Goal: Use online tool/utility: Utilize a website feature to perform a specific function

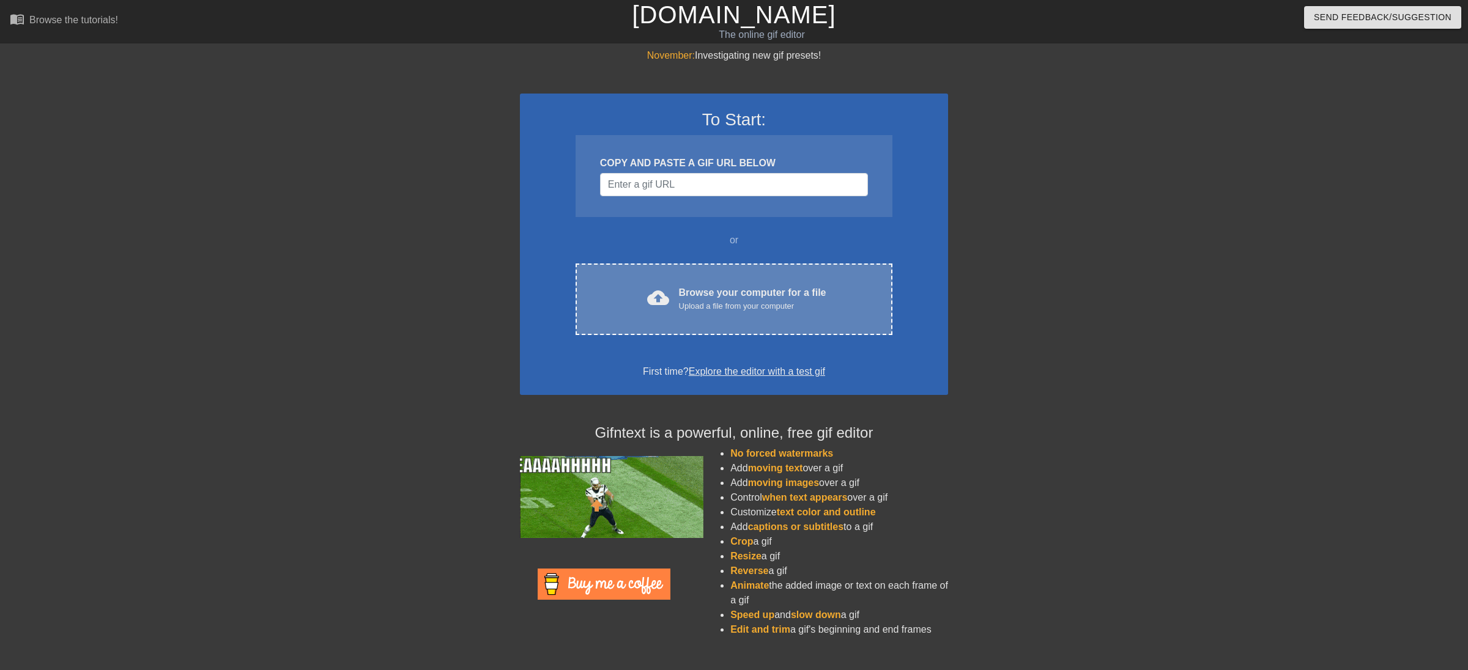
click at [736, 284] on div "cloud_upload Browse your computer for a file Upload a file from your computer C…" at bounding box center [733, 300] width 317 height 72
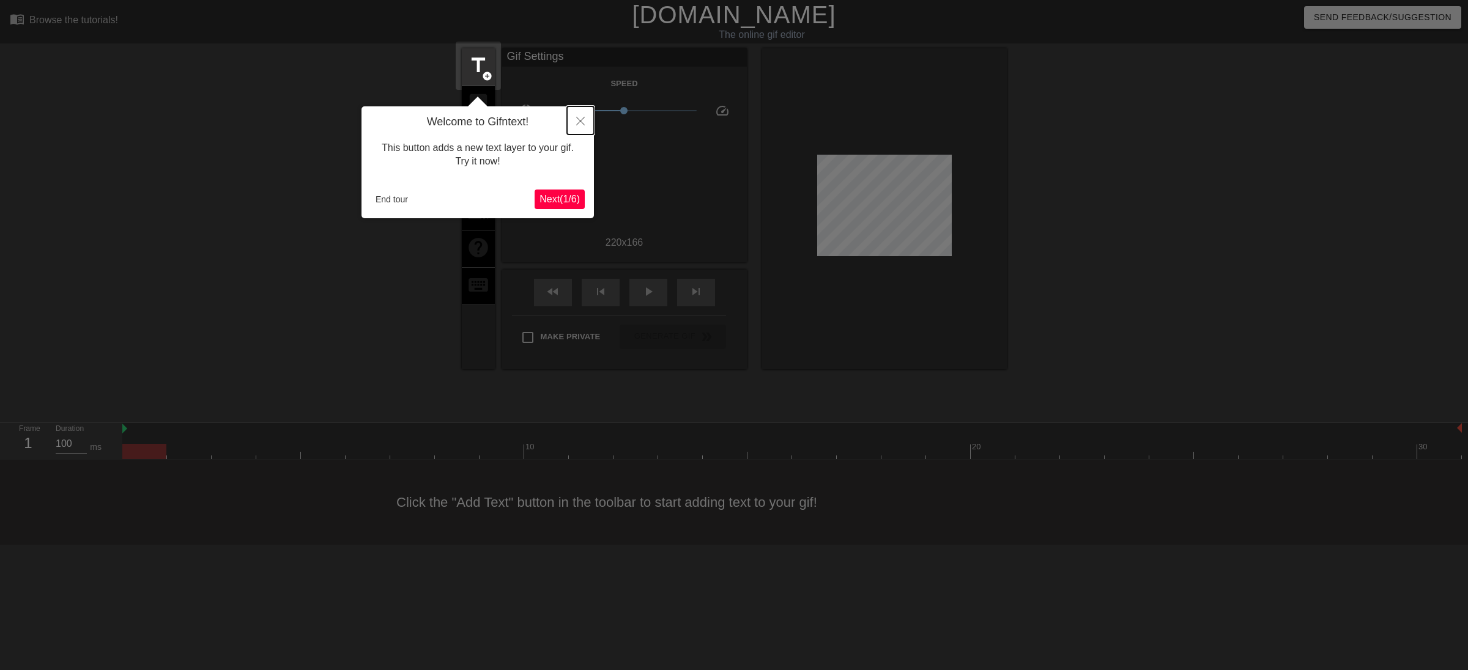
click at [579, 123] on icon "Close" at bounding box center [580, 121] width 9 height 9
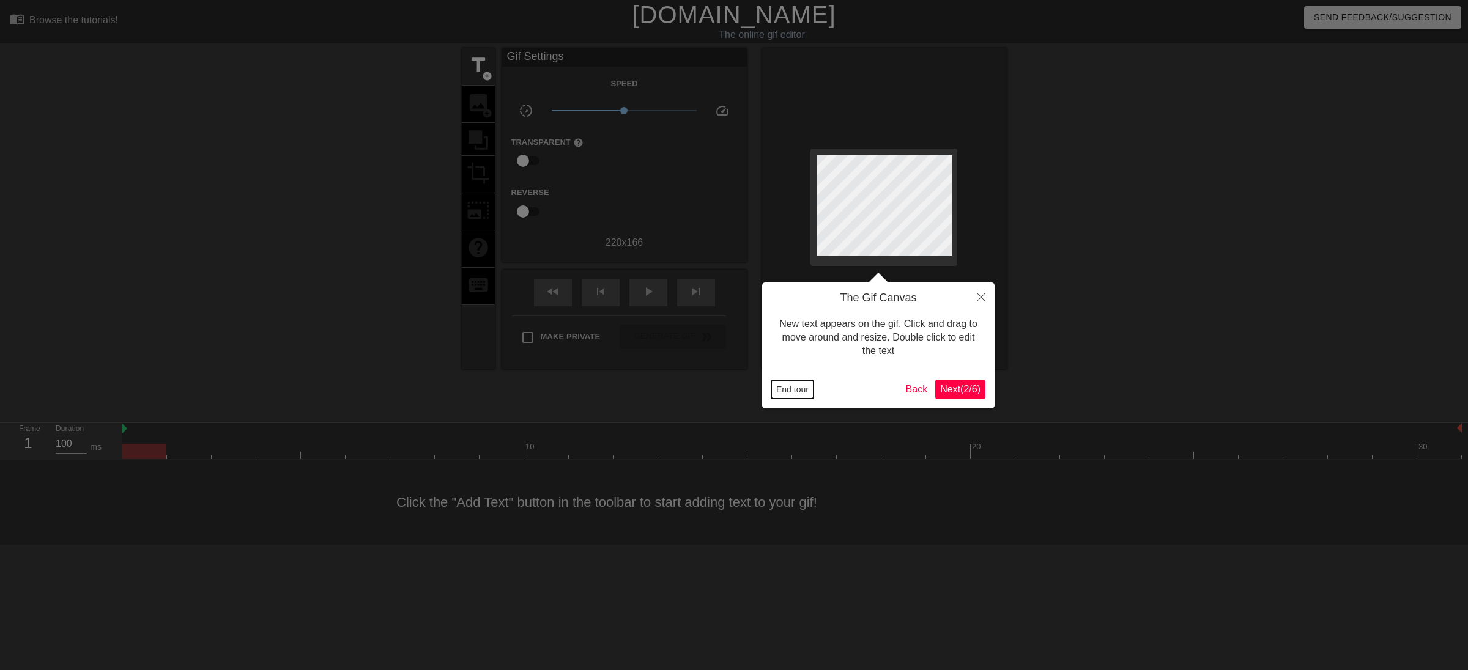
click at [789, 390] on button "End tour" at bounding box center [792, 389] width 42 height 18
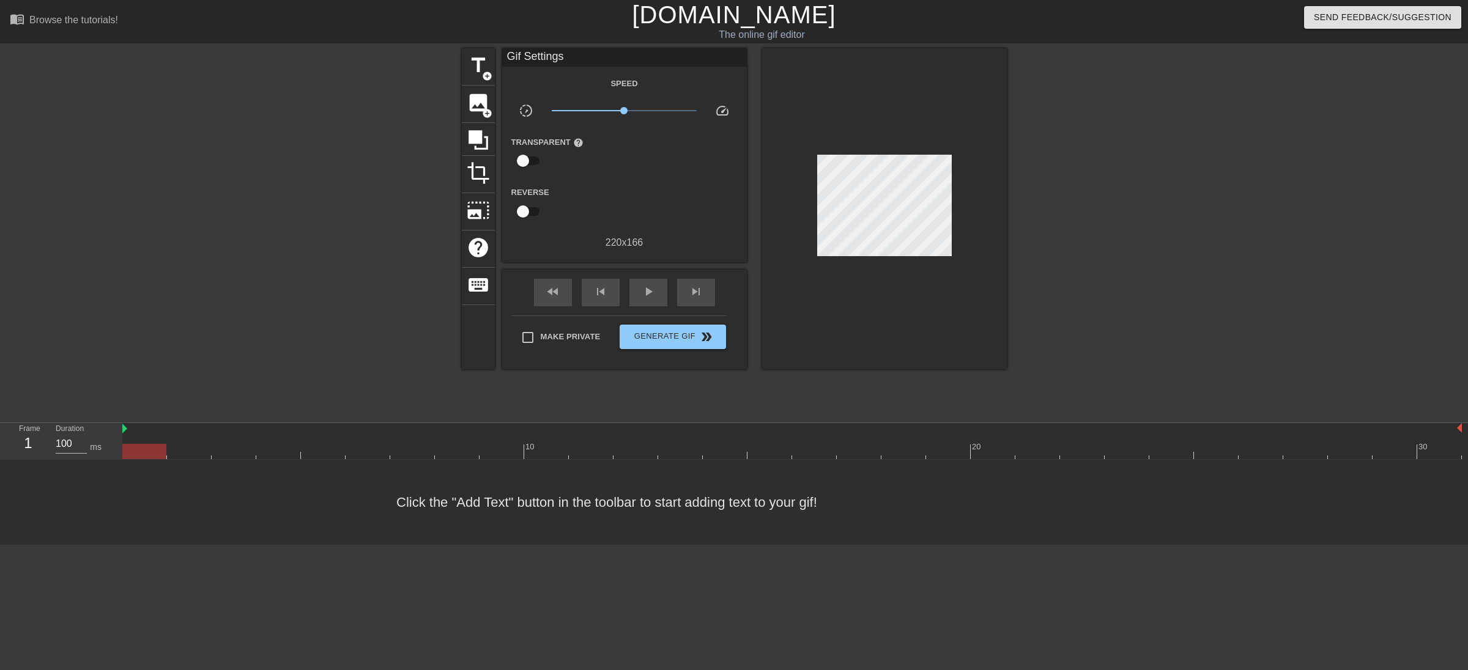
click at [1202, 306] on div at bounding box center [1112, 231] width 183 height 367
drag, startPoint x: 154, startPoint y: 454, endPoint x: 335, endPoint y: 454, distance: 181.6
click at [335, 453] on div at bounding box center [323, 451] width 44 height 15
click at [415, 444] on div at bounding box center [791, 451] width 1339 height 15
click at [854, 456] on div at bounding box center [859, 451] width 44 height 15
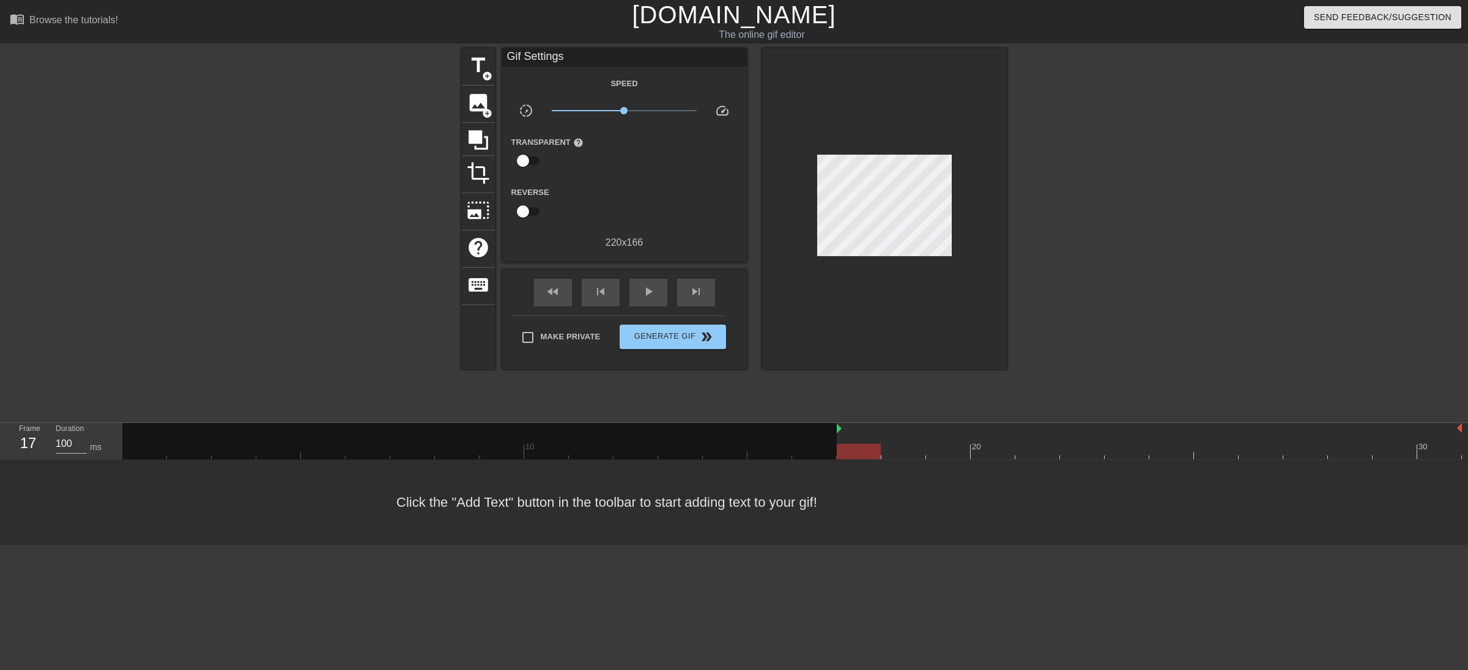
drag, startPoint x: 124, startPoint y: 431, endPoint x: 834, endPoint y: 441, distance: 709.5
click at [834, 441] on div "10 20 30" at bounding box center [791, 441] width 1339 height 36
click at [889, 531] on div "Click the "Add Text" button in the toolbar to start adding text to your gif!" at bounding box center [734, 502] width 1468 height 85
click at [1303, 448] on div at bounding box center [791, 451] width 1339 height 15
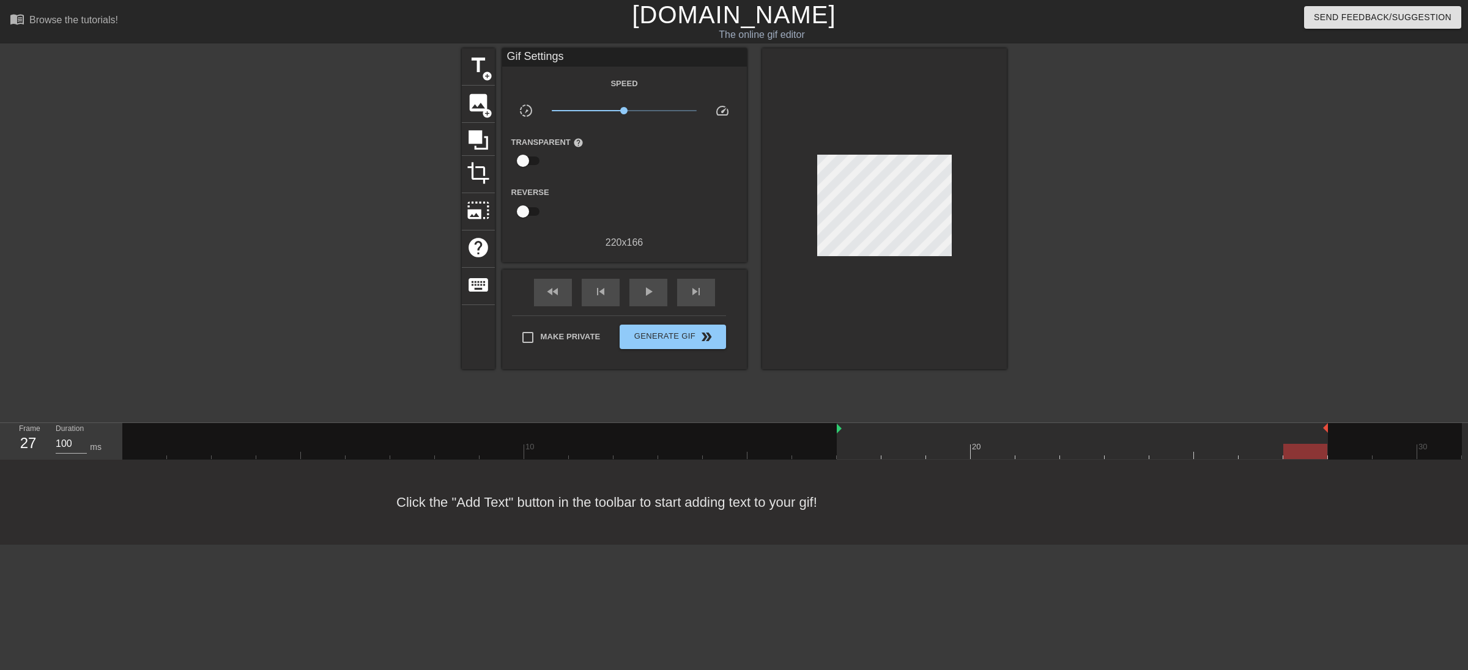
drag, startPoint x: 1452, startPoint y: 430, endPoint x: 1331, endPoint y: 430, distance: 121.1
click at [1331, 430] on div "10 20 30" at bounding box center [791, 441] width 1339 height 36
drag, startPoint x: 1317, startPoint y: 431, endPoint x: 1241, endPoint y: 430, distance: 75.8
click at [1240, 429] on div "10 20 30" at bounding box center [791, 441] width 1339 height 36
click at [864, 446] on div at bounding box center [791, 451] width 1339 height 15
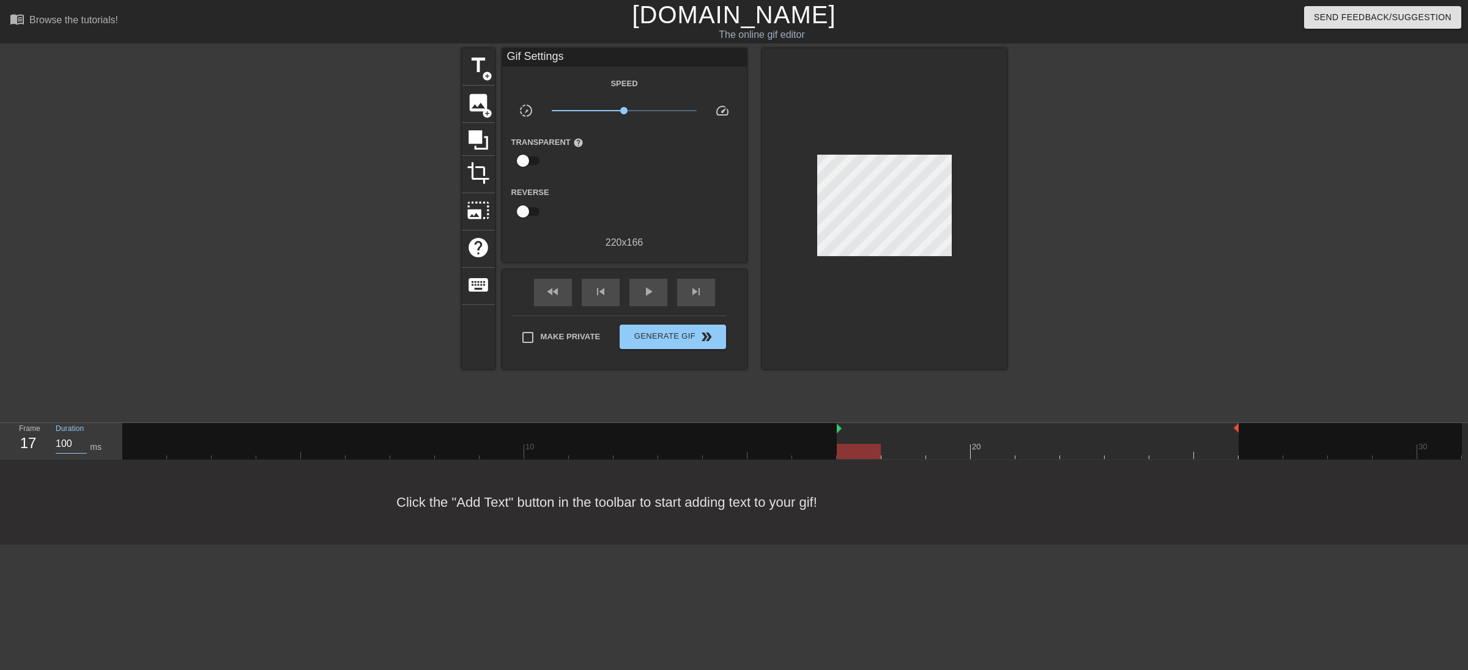
click at [72, 444] on input "100" at bounding box center [71, 444] width 31 height 20
click at [67, 445] on input "025" at bounding box center [71, 444] width 31 height 20
drag, startPoint x: 901, startPoint y: 449, endPoint x: 860, endPoint y: 449, distance: 41.0
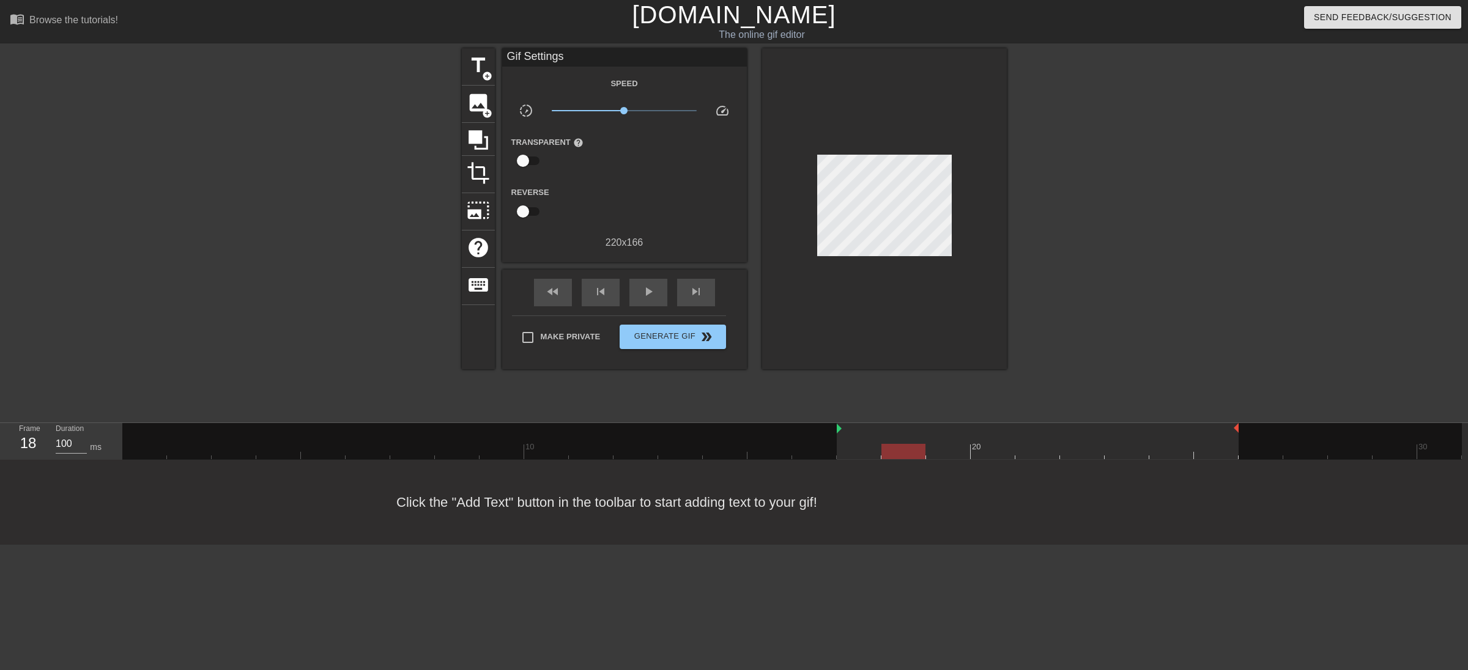
click at [901, 449] on div at bounding box center [791, 451] width 1339 height 15
click at [68, 446] on input "100" at bounding box center [71, 444] width 31 height 20
paste input "025"
drag, startPoint x: 986, startPoint y: 450, endPoint x: 922, endPoint y: 451, distance: 64.8
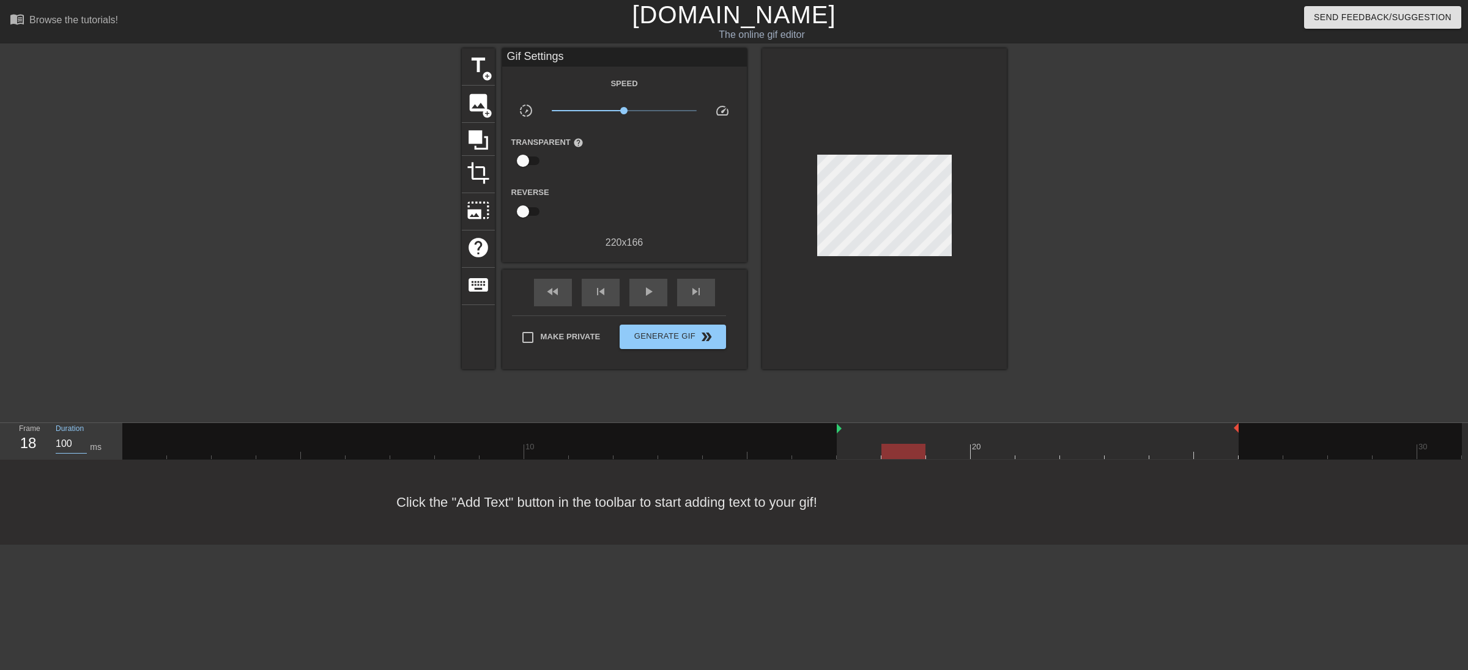
click at [984, 450] on div at bounding box center [791, 451] width 1339 height 15
click at [53, 444] on div "Duration 100 ms" at bounding box center [82, 440] width 73 height 35
click at [57, 446] on div "Duration 100 ms" at bounding box center [82, 440] width 73 height 35
click at [57, 446] on input "100" at bounding box center [71, 444] width 31 height 20
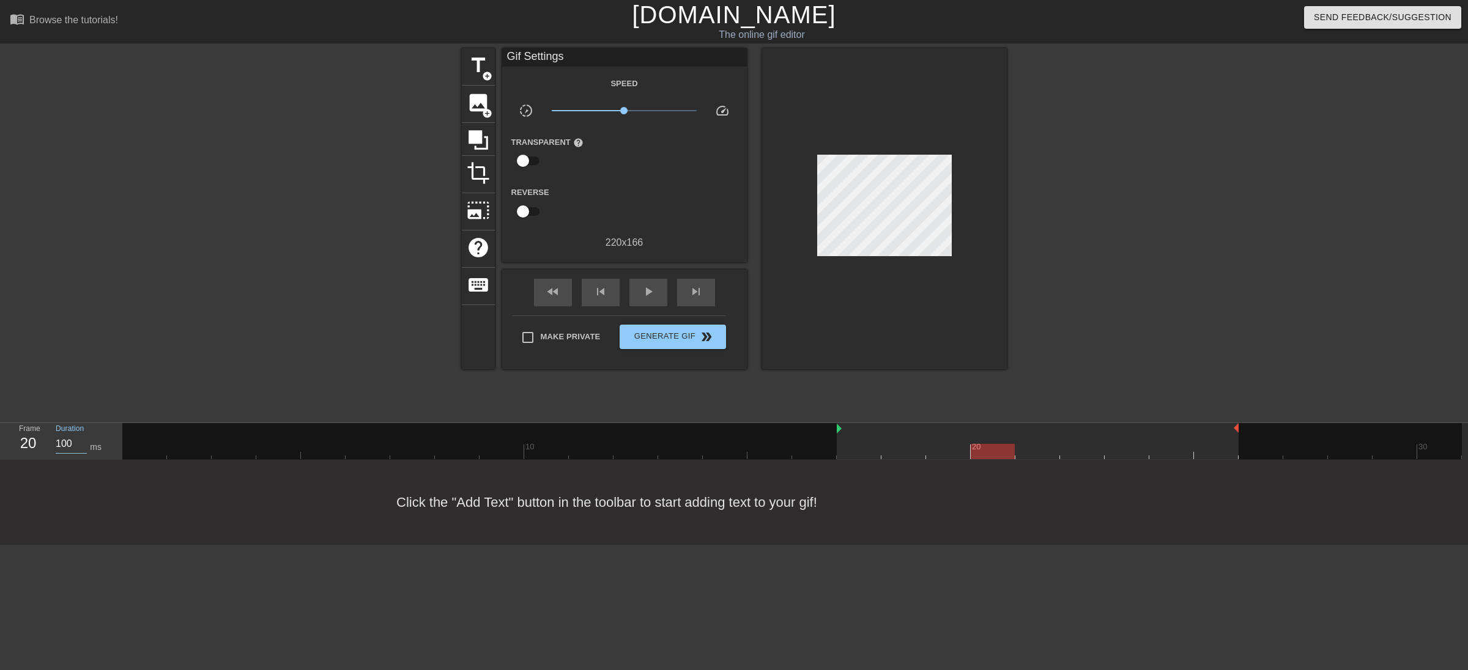
paste input "025"
click at [941, 444] on div at bounding box center [791, 451] width 1339 height 15
click at [61, 443] on input "100" at bounding box center [71, 444] width 31 height 20
click at [60, 443] on input "100" at bounding box center [71, 444] width 31 height 20
paste input "025"
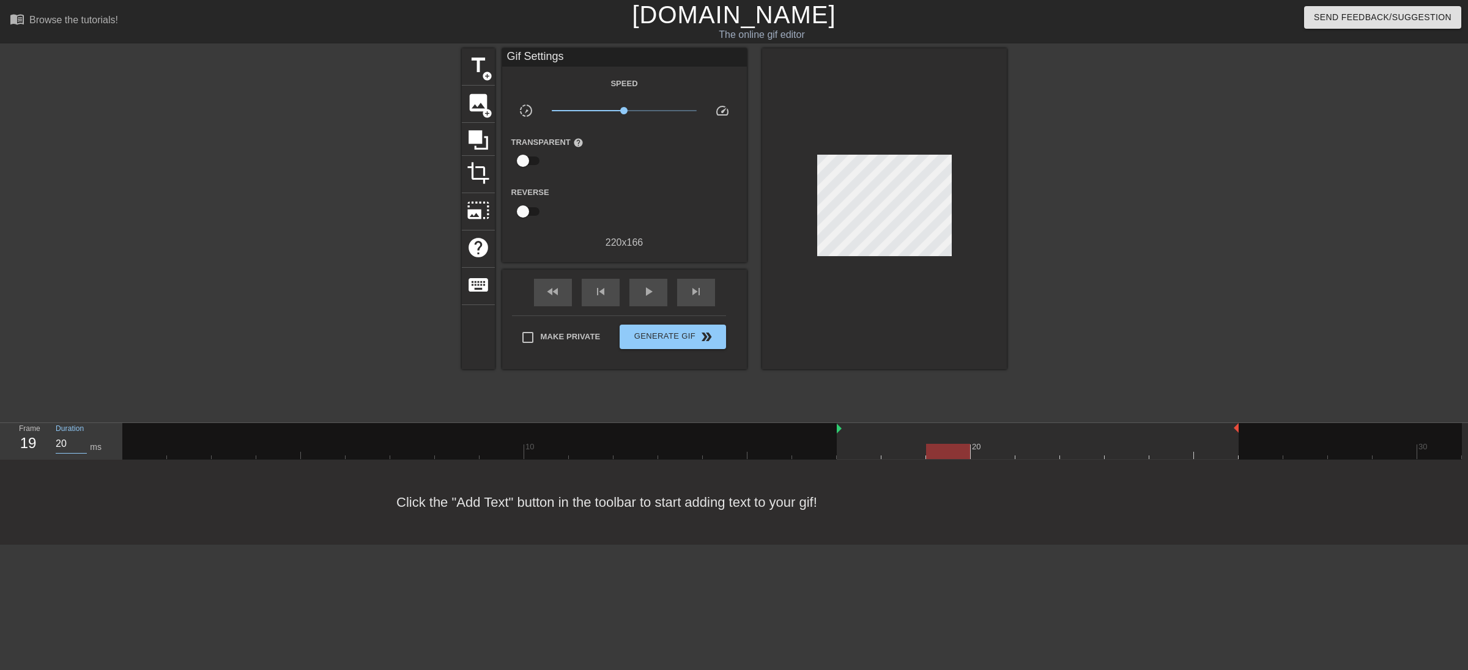
click at [888, 445] on div at bounding box center [791, 451] width 1339 height 15
click at [983, 458] on div at bounding box center [791, 451] width 1339 height 15
click at [1013, 454] on div at bounding box center [791, 451] width 1339 height 15
click at [69, 448] on input "100" at bounding box center [71, 444] width 31 height 20
click at [70, 448] on input "100" at bounding box center [71, 444] width 31 height 20
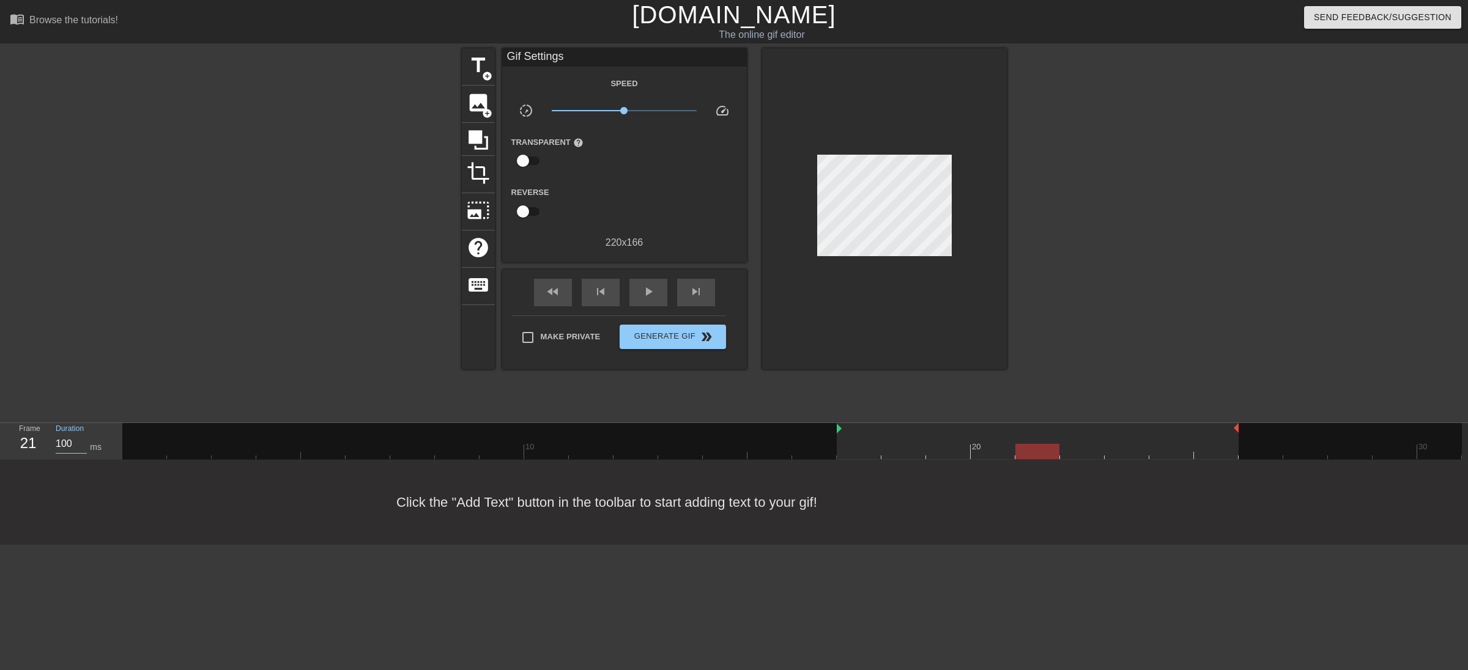
paste input "025"
click at [1080, 454] on div at bounding box center [791, 451] width 1339 height 15
click at [55, 443] on div "Duration 100 ms" at bounding box center [82, 440] width 73 height 35
click at [59, 445] on input "100" at bounding box center [71, 444] width 31 height 20
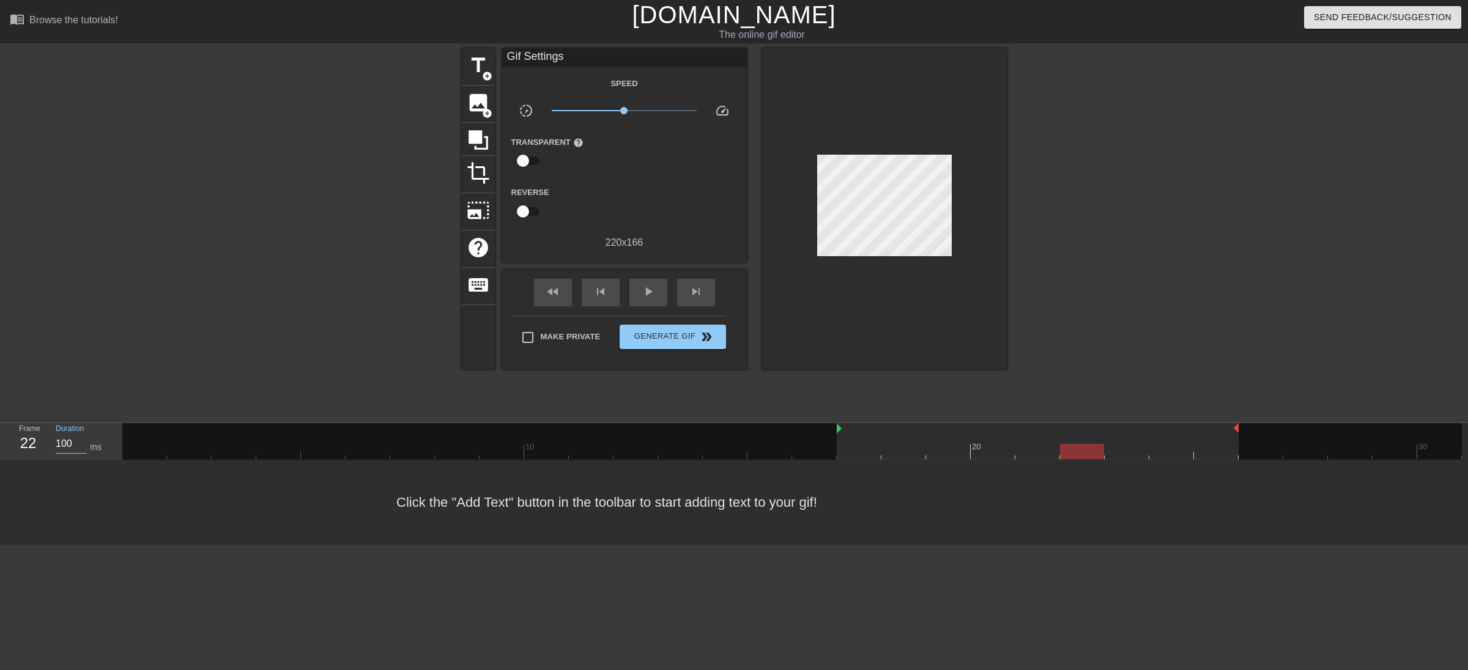
paste input "025"
click at [1109, 450] on div at bounding box center [791, 451] width 1339 height 15
click at [62, 448] on input "100" at bounding box center [71, 444] width 31 height 20
paste input "025"
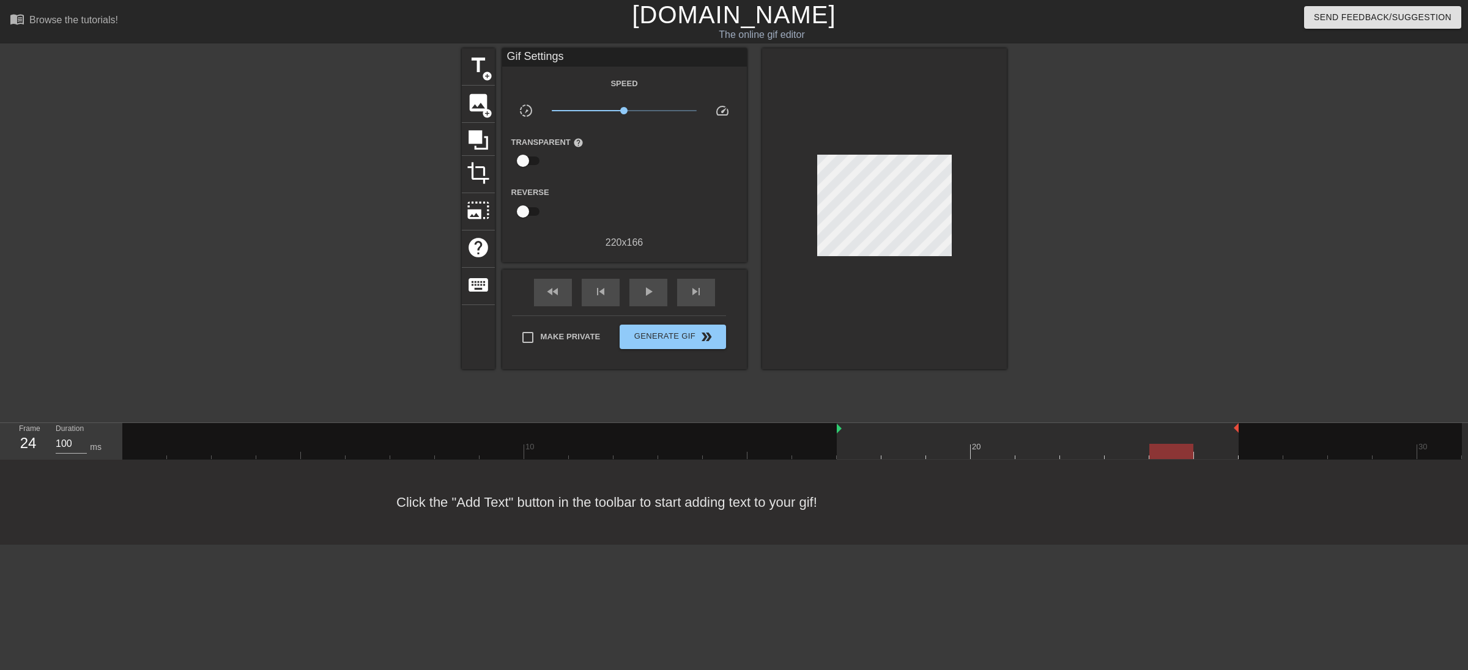
click at [1167, 441] on div at bounding box center [1171, 442] width 45 height 15
click at [70, 446] on input "100" at bounding box center [71, 444] width 31 height 20
paste input "025"
click at [1195, 446] on div at bounding box center [791, 451] width 1339 height 15
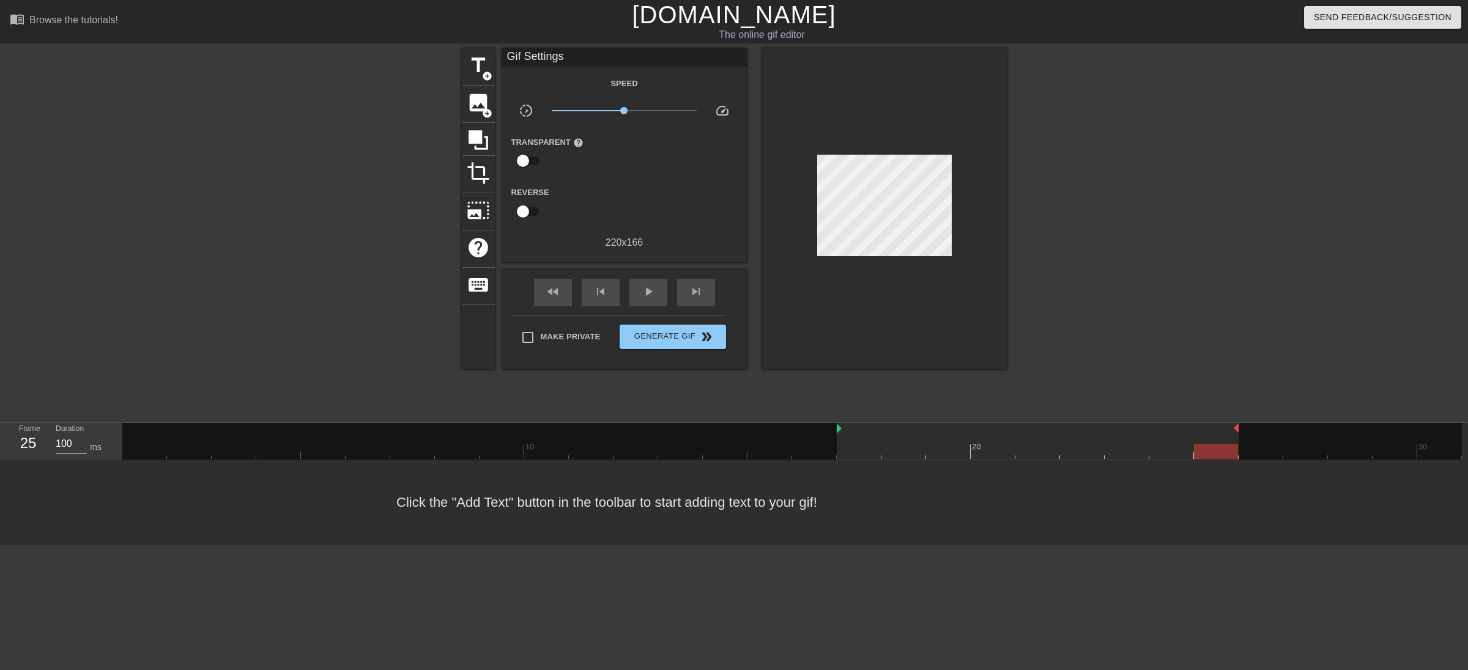
click at [54, 437] on div "Duration 100 ms" at bounding box center [82, 440] width 73 height 35
click at [59, 440] on div "Duration 100 ms" at bounding box center [82, 440] width 73 height 35
click at [73, 451] on input "100" at bounding box center [71, 444] width 31 height 20
paste input "025"
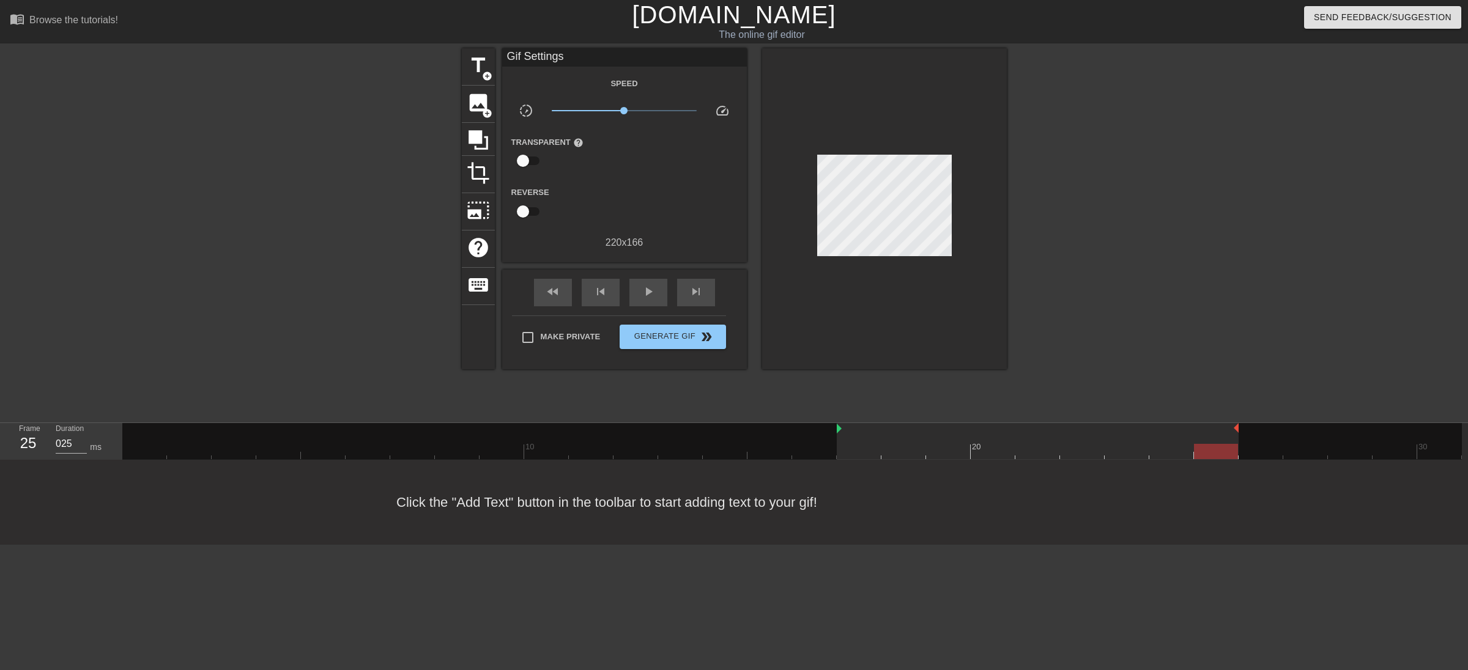
click at [272, 523] on div "Click the "Add Text" button in the toolbar to start adding text to your gif!" at bounding box center [734, 502] width 1468 height 85
drag, startPoint x: 1112, startPoint y: 454, endPoint x: 957, endPoint y: 455, distance: 154.7
click at [955, 455] on div at bounding box center [948, 451] width 44 height 15
click at [74, 444] on input "20" at bounding box center [71, 444] width 31 height 20
drag, startPoint x: 533, startPoint y: 520, endPoint x: 885, endPoint y: 450, distance: 358.5
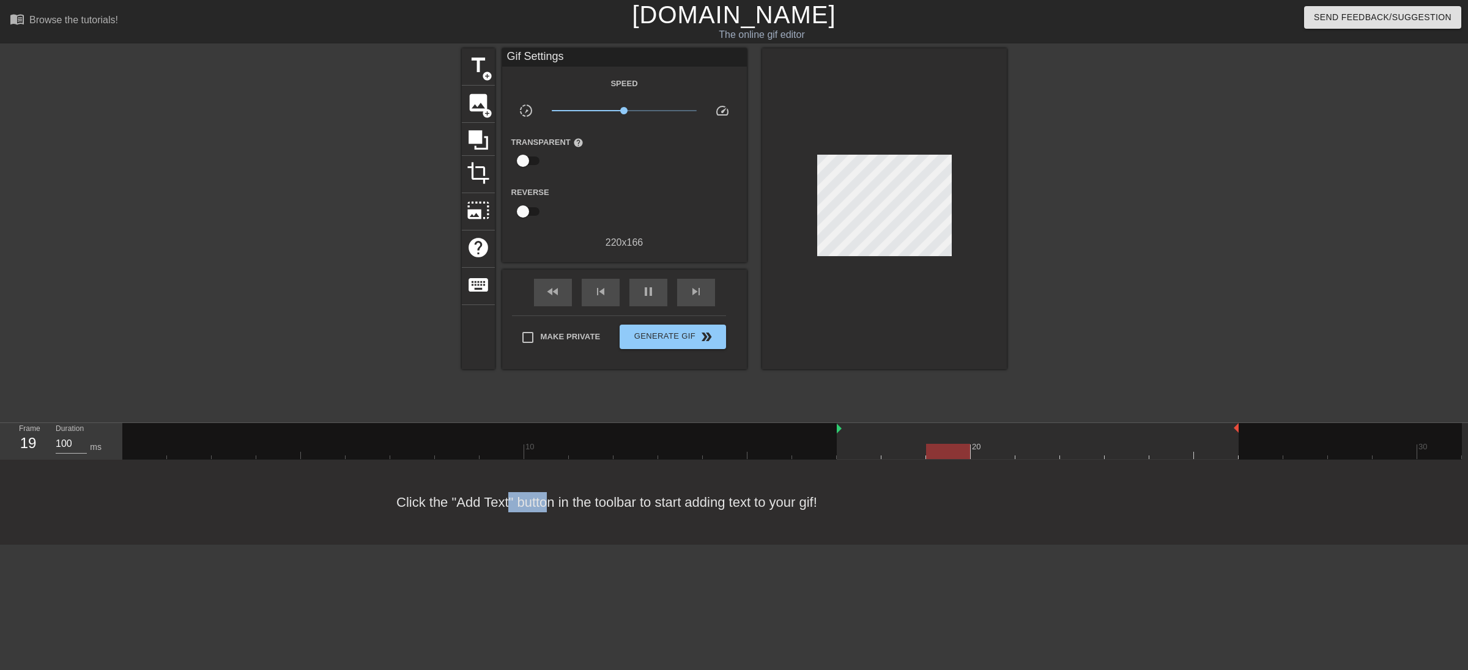
click at [542, 514] on div "Click the "Add Text" button in the toolbar to start adding text to your gif!" at bounding box center [734, 502] width 1468 height 85
click at [822, 439] on div at bounding box center [479, 447] width 714 height 48
drag, startPoint x: 730, startPoint y: 593, endPoint x: 782, endPoint y: 568, distance: 57.7
click at [730, 545] on html "menu_book Browse the tutorials! [DOMAIN_NAME] The online gif editor Send Feedba…" at bounding box center [734, 272] width 1468 height 545
click at [71, 446] on input "20" at bounding box center [71, 444] width 31 height 20
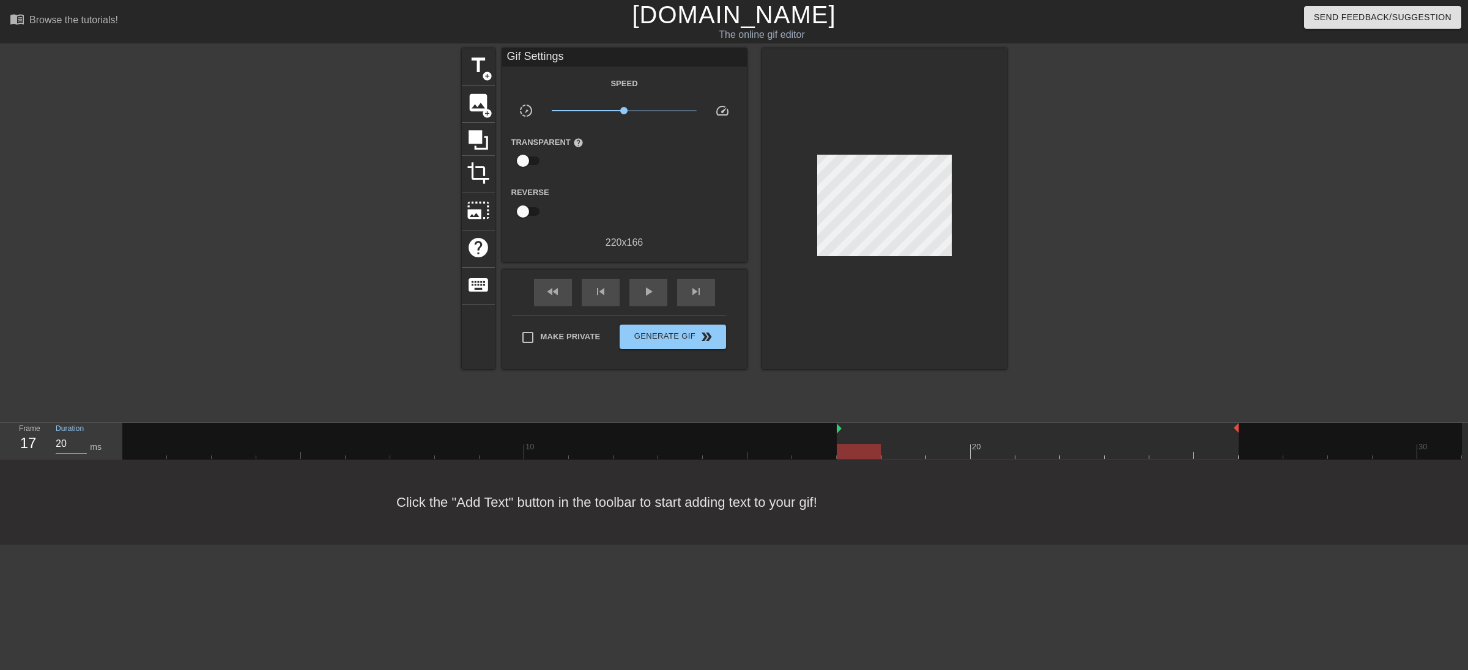
click at [71, 446] on input "20" at bounding box center [71, 444] width 31 height 20
click at [895, 456] on div at bounding box center [791, 451] width 1339 height 15
click at [68, 443] on input "20" at bounding box center [71, 444] width 31 height 20
click at [928, 454] on div at bounding box center [791, 451] width 1339 height 15
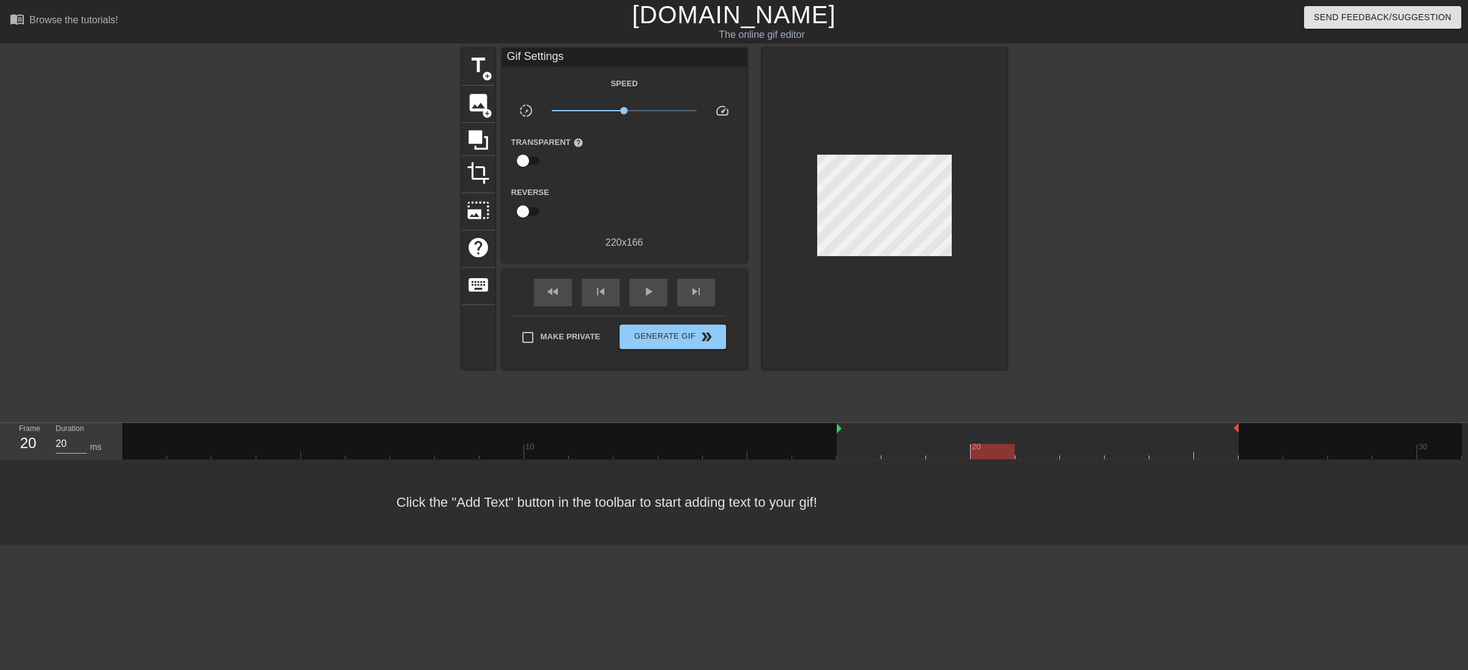
click at [991, 450] on div at bounding box center [791, 451] width 1339 height 15
click at [69, 443] on input "20" at bounding box center [71, 444] width 31 height 20
click at [68, 443] on input "20" at bounding box center [71, 444] width 31 height 20
drag, startPoint x: 1032, startPoint y: 448, endPoint x: 344, endPoint y: 452, distance: 688.6
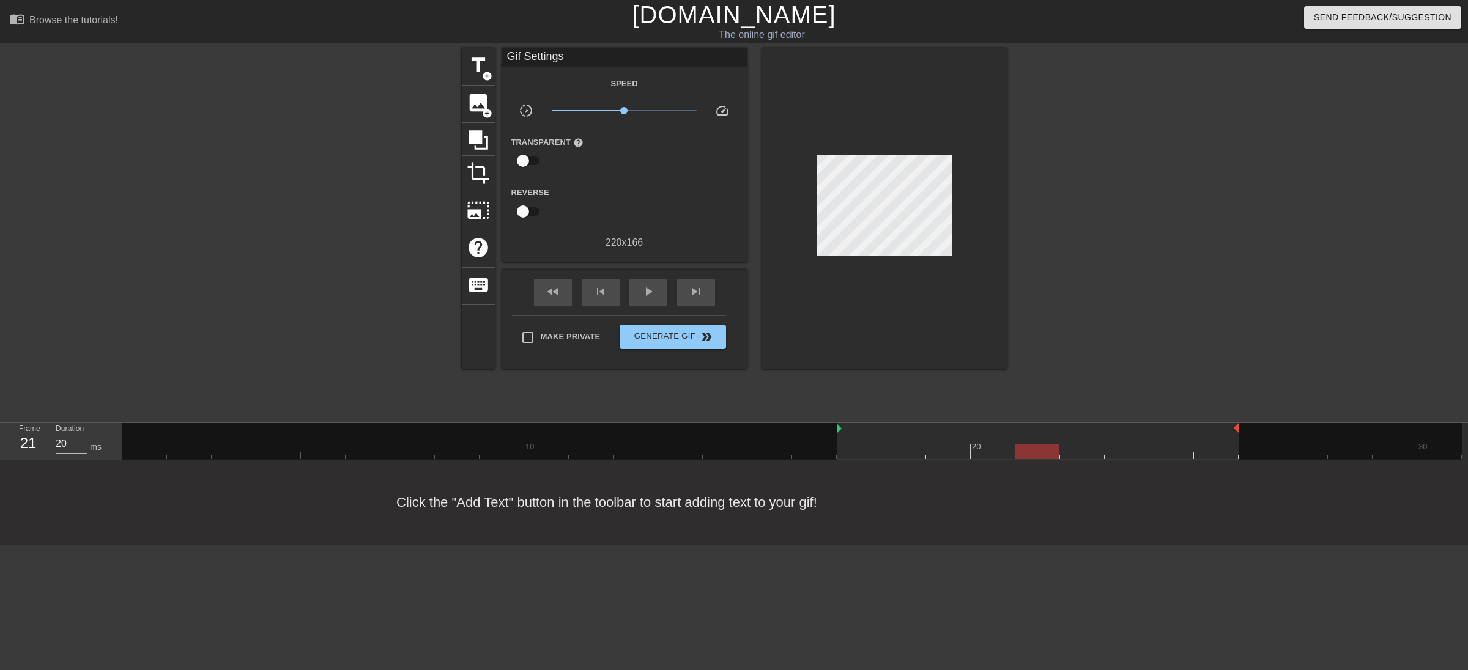
click at [1032, 448] on div at bounding box center [791, 451] width 1339 height 15
click at [68, 447] on input "20" at bounding box center [71, 444] width 31 height 20
click at [1068, 449] on div at bounding box center [791, 451] width 1339 height 15
click at [72, 442] on input "20" at bounding box center [71, 444] width 31 height 20
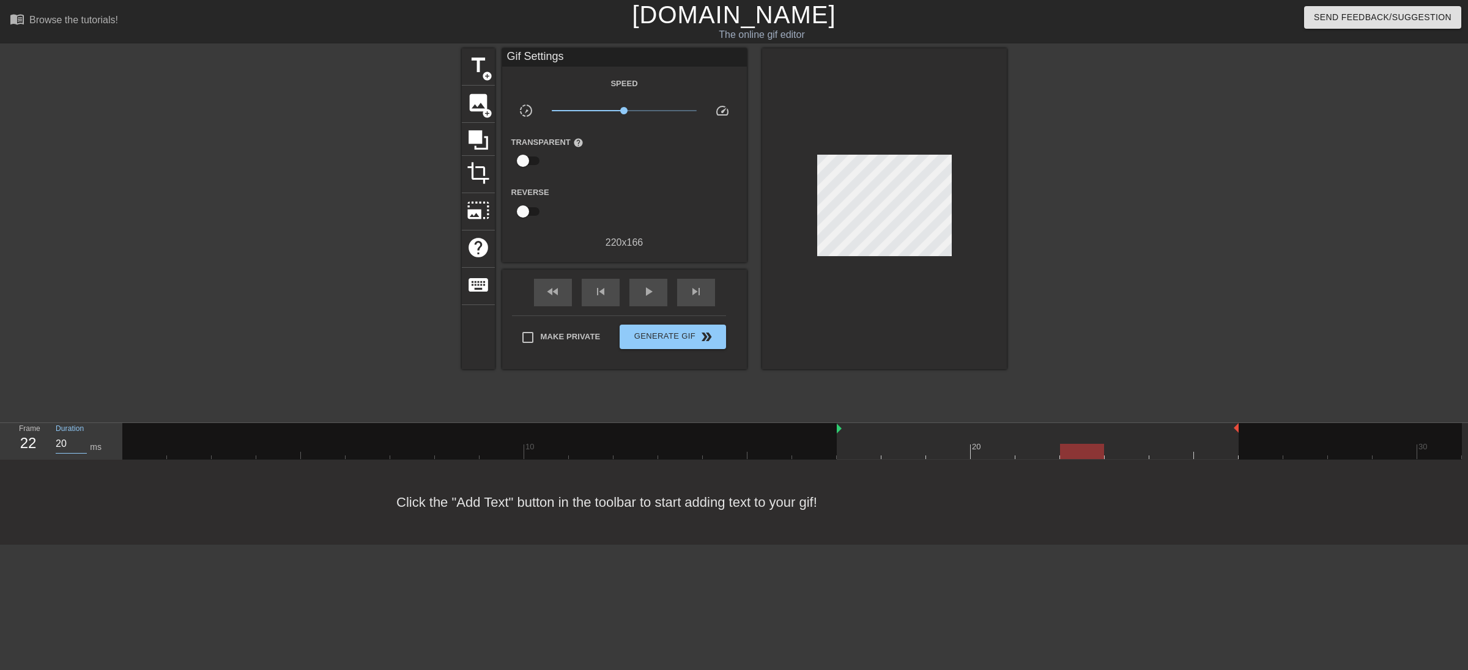
click at [72, 443] on input "20" at bounding box center [71, 444] width 31 height 20
drag, startPoint x: 1117, startPoint y: 445, endPoint x: 459, endPoint y: 494, distance: 659.2
click at [1115, 445] on div at bounding box center [791, 451] width 1339 height 15
click at [53, 442] on div "Duration 20 ms" at bounding box center [82, 440] width 73 height 35
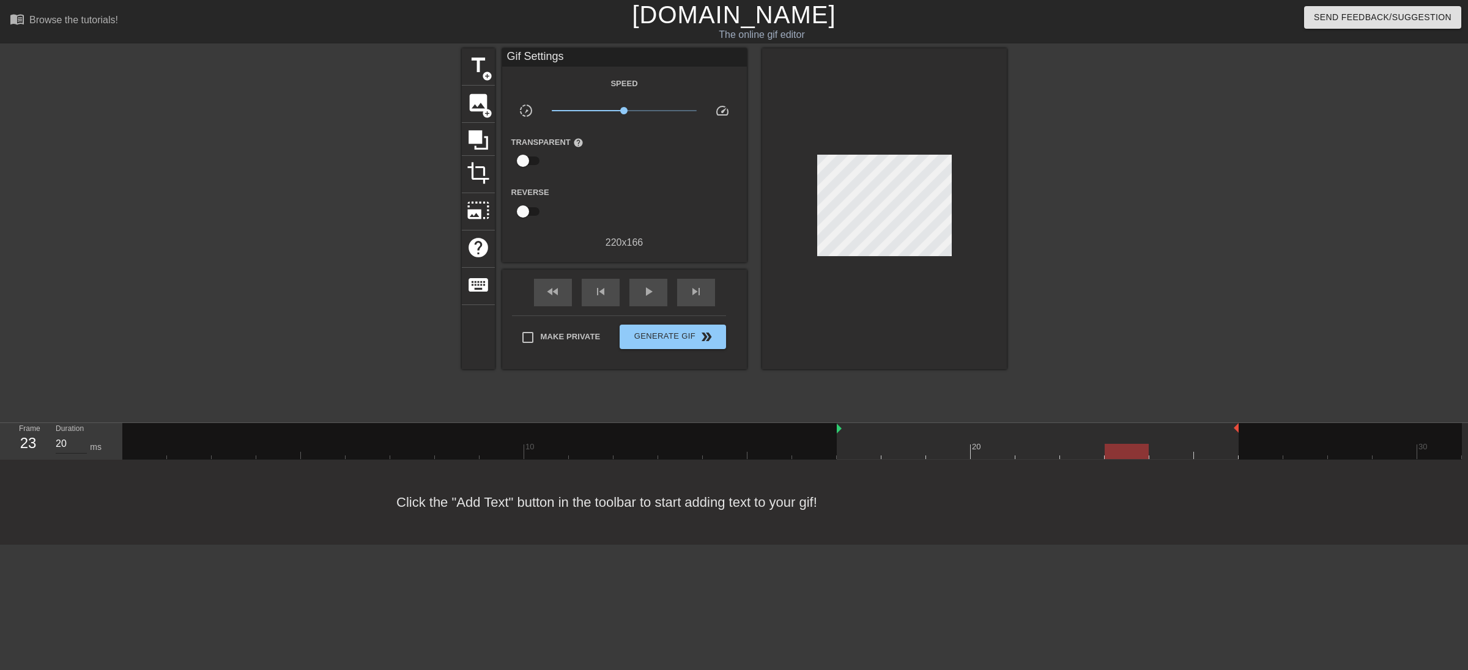
click at [63, 446] on input "20" at bounding box center [71, 444] width 31 height 20
click at [62, 446] on input "20" at bounding box center [71, 444] width 31 height 20
click at [1172, 455] on div at bounding box center [791, 451] width 1339 height 15
click at [59, 446] on input "20" at bounding box center [71, 444] width 31 height 20
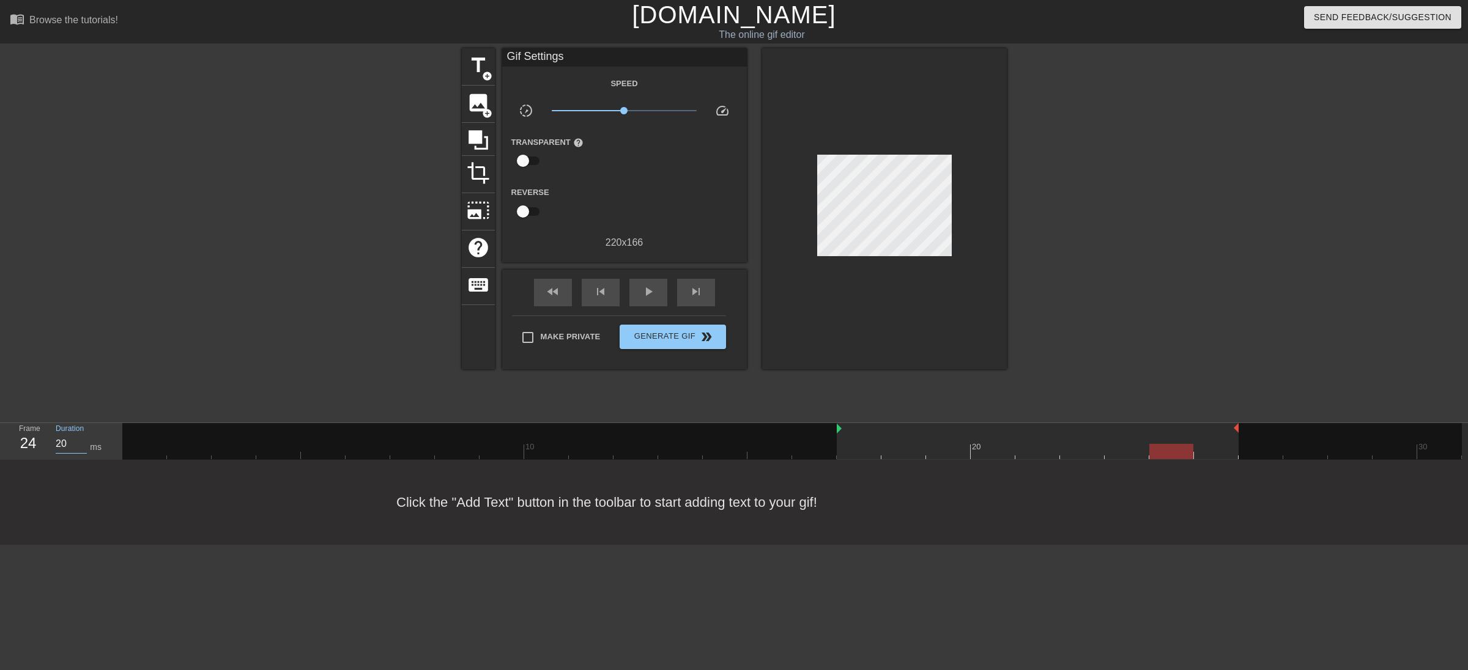
drag, startPoint x: 1201, startPoint y: 443, endPoint x: 1159, endPoint y: 445, distance: 42.2
click at [1201, 444] on div at bounding box center [791, 451] width 1339 height 15
click at [73, 451] on input "20" at bounding box center [71, 444] width 31 height 20
drag, startPoint x: 950, startPoint y: 600, endPoint x: 952, endPoint y: 585, distance: 14.8
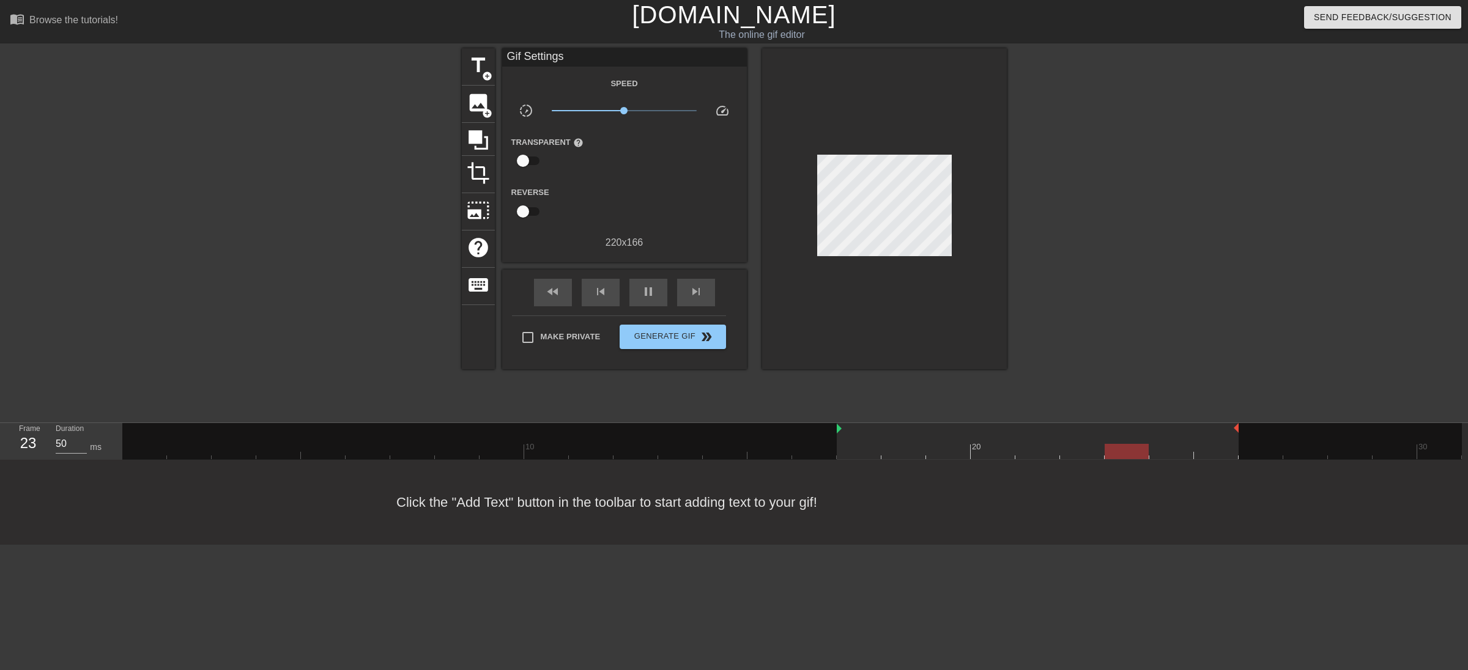
click at [951, 545] on html "menu_book Browse the tutorials! [DOMAIN_NAME] The online gif editor Send Feedba…" at bounding box center [734, 272] width 1468 height 545
click at [855, 445] on div at bounding box center [791, 451] width 1339 height 15
drag, startPoint x: 67, startPoint y: 446, endPoint x: 40, endPoint y: 445, distance: 26.3
click at [40, 445] on div "Frame 17 Duration 50 ms" at bounding box center [65, 440] width 110 height 35
click at [904, 450] on div at bounding box center [791, 451] width 1339 height 15
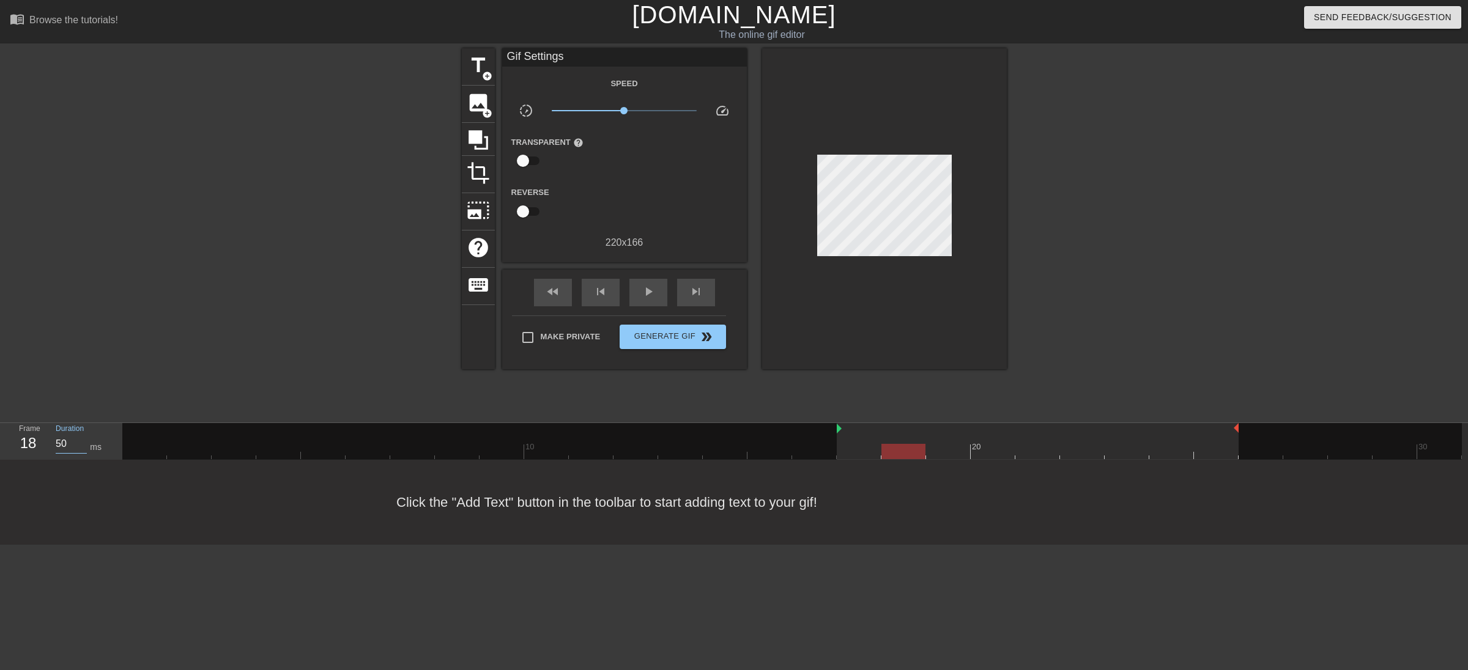
click at [68, 443] on input "50" at bounding box center [71, 444] width 31 height 20
click at [67, 443] on input "50" at bounding box center [71, 444] width 31 height 20
click at [67, 444] on input "50" at bounding box center [71, 444] width 31 height 20
click at [929, 446] on div at bounding box center [791, 451] width 1339 height 15
click at [999, 453] on div at bounding box center [791, 451] width 1339 height 15
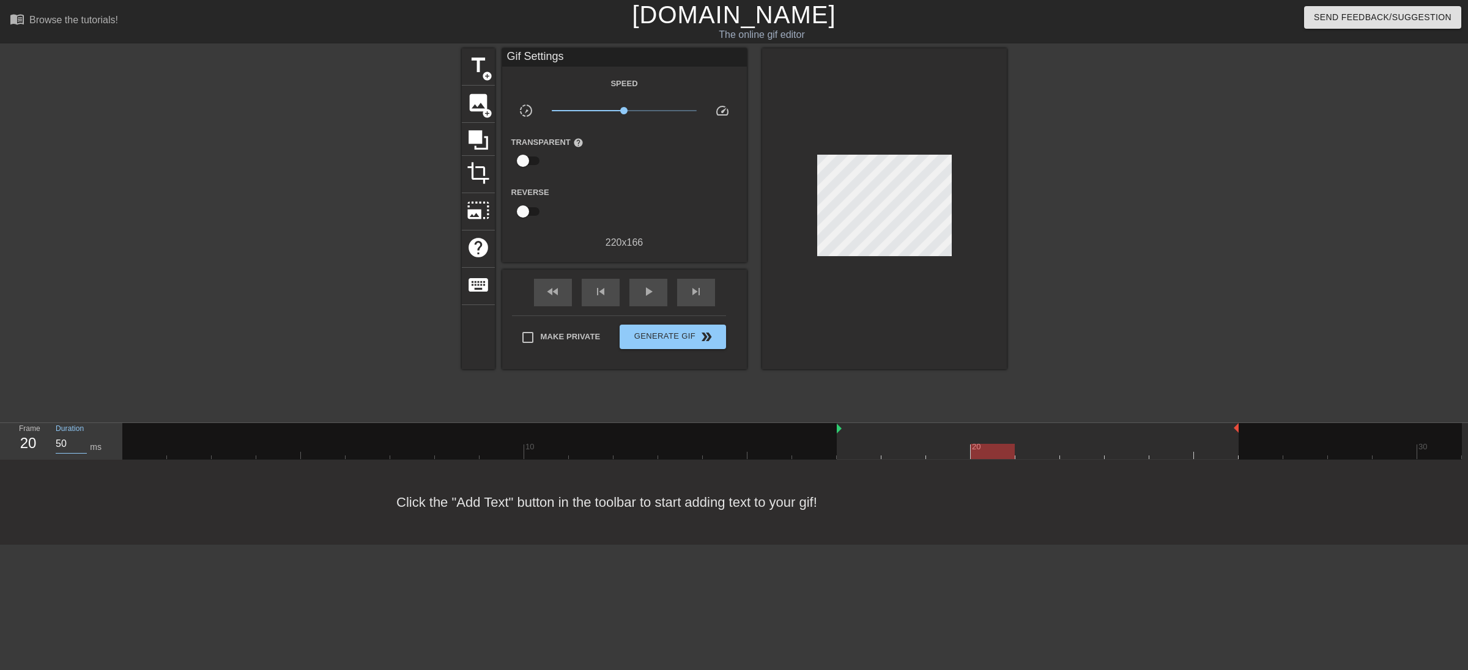
click at [67, 450] on input "50" at bounding box center [71, 444] width 31 height 20
click at [1032, 451] on div at bounding box center [791, 451] width 1339 height 15
click at [70, 448] on input "50" at bounding box center [71, 444] width 31 height 20
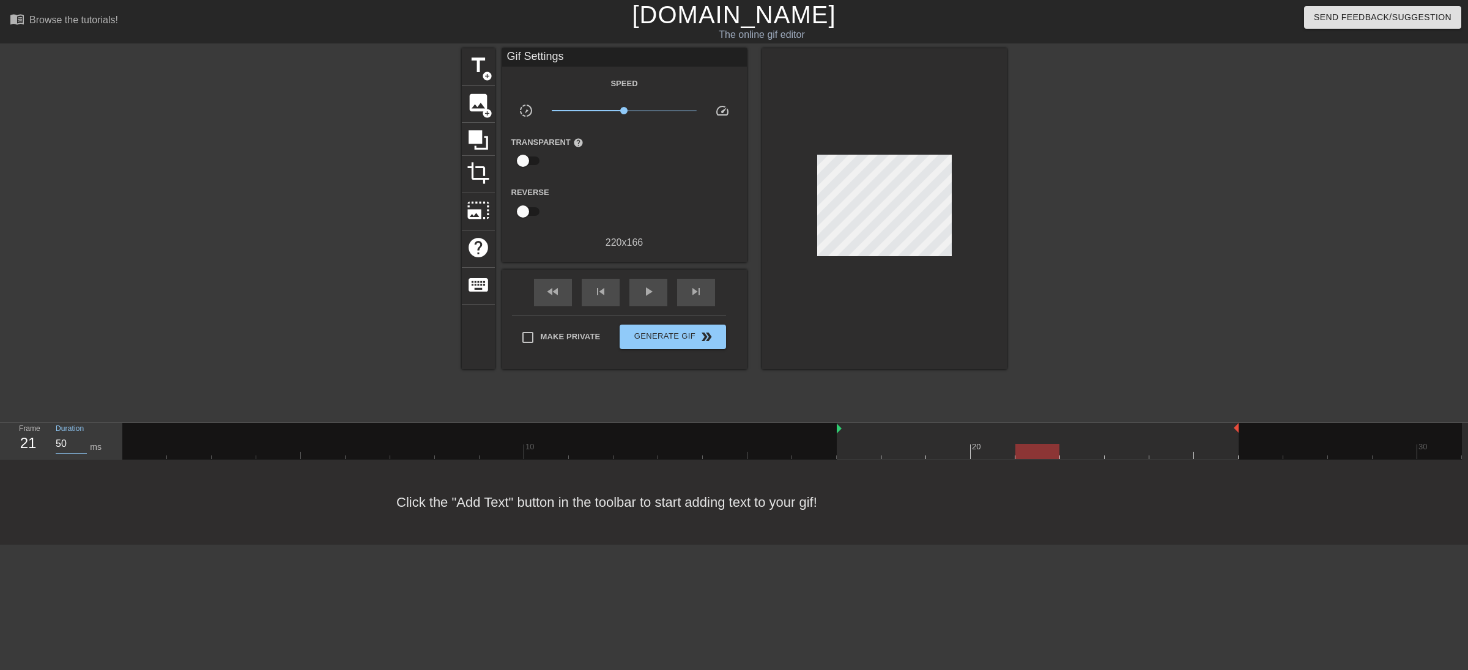
click at [1067, 445] on div at bounding box center [791, 451] width 1339 height 15
click at [57, 449] on input "50" at bounding box center [71, 444] width 31 height 20
click at [1111, 445] on div at bounding box center [791, 451] width 1339 height 15
click at [61, 448] on input "50" at bounding box center [71, 444] width 31 height 20
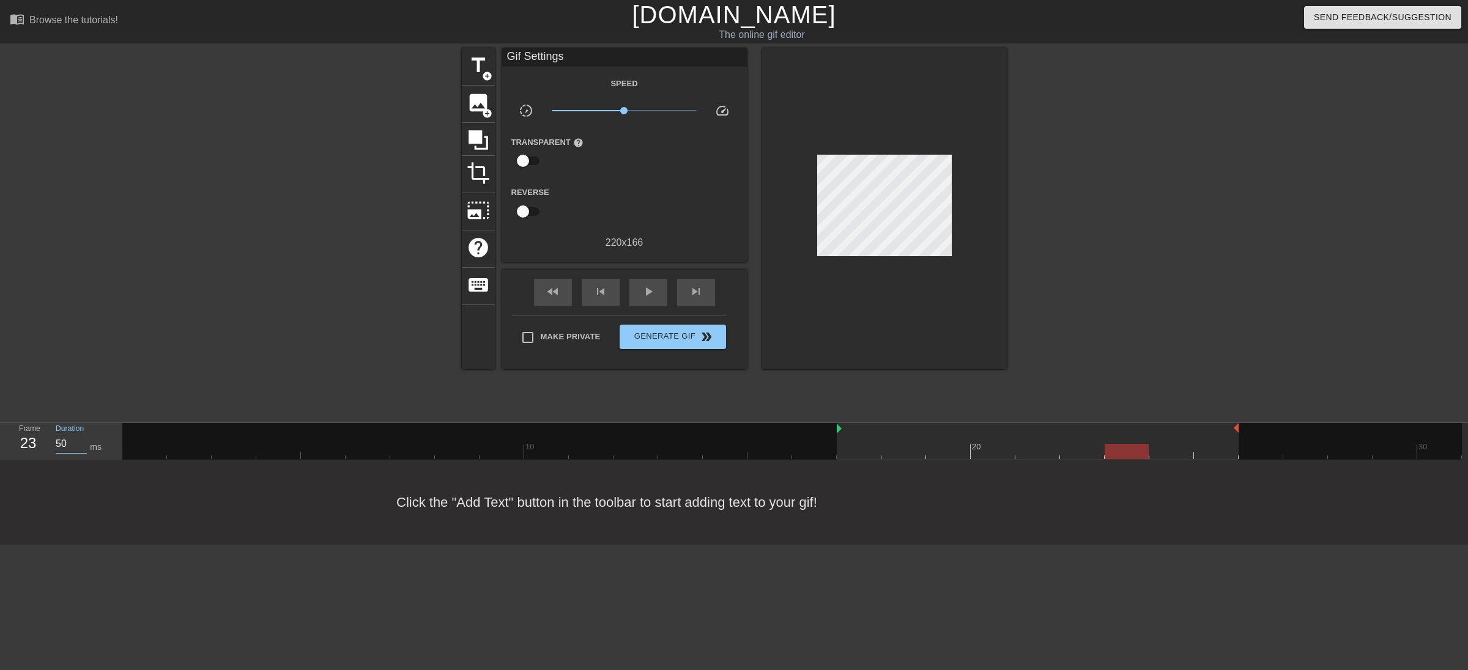
click at [61, 448] on input "50" at bounding box center [71, 444] width 31 height 20
click at [1157, 453] on div at bounding box center [791, 451] width 1339 height 15
click at [65, 448] on input "50" at bounding box center [71, 444] width 31 height 20
click at [1202, 457] on div at bounding box center [791, 451] width 1339 height 15
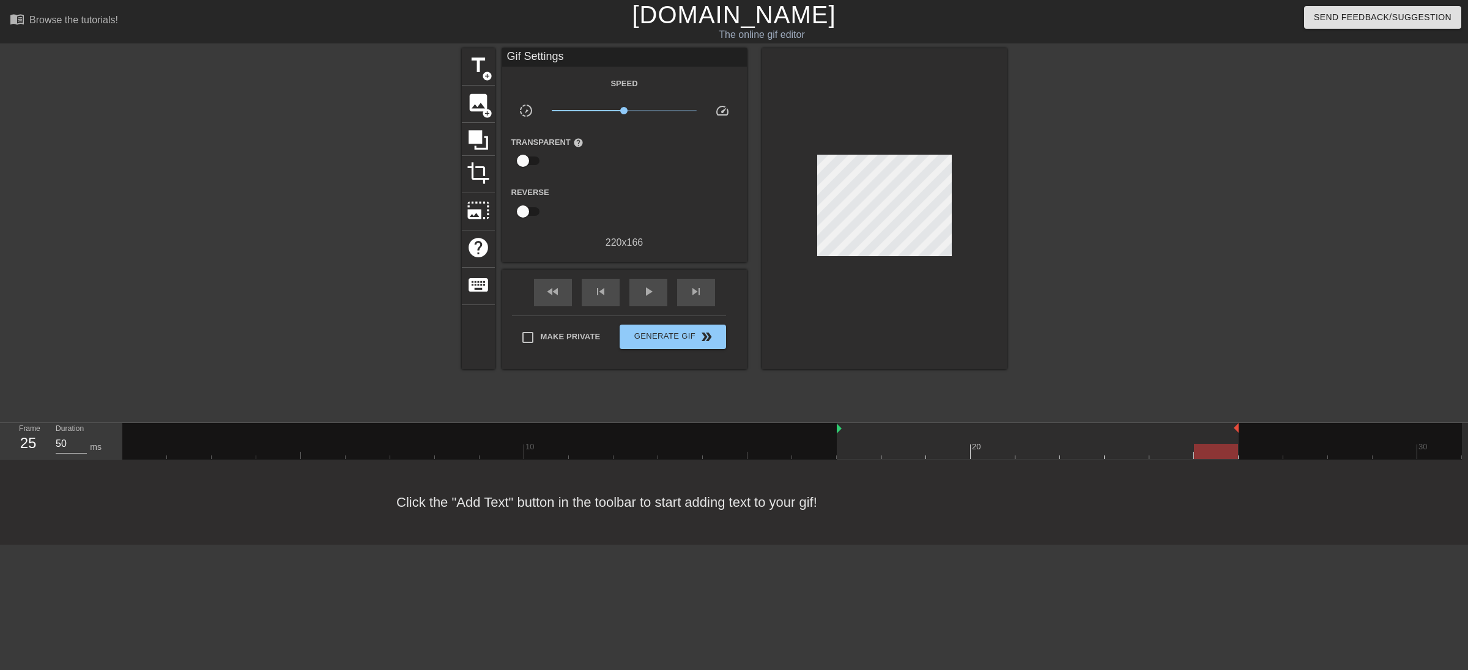
click at [67, 455] on div "Duration 50 ms" at bounding box center [83, 440] width 55 height 35
click at [67, 454] on div "Duration 50 ms" at bounding box center [83, 440] width 55 height 35
click at [67, 444] on input "50" at bounding box center [71, 444] width 31 height 20
type input "100"
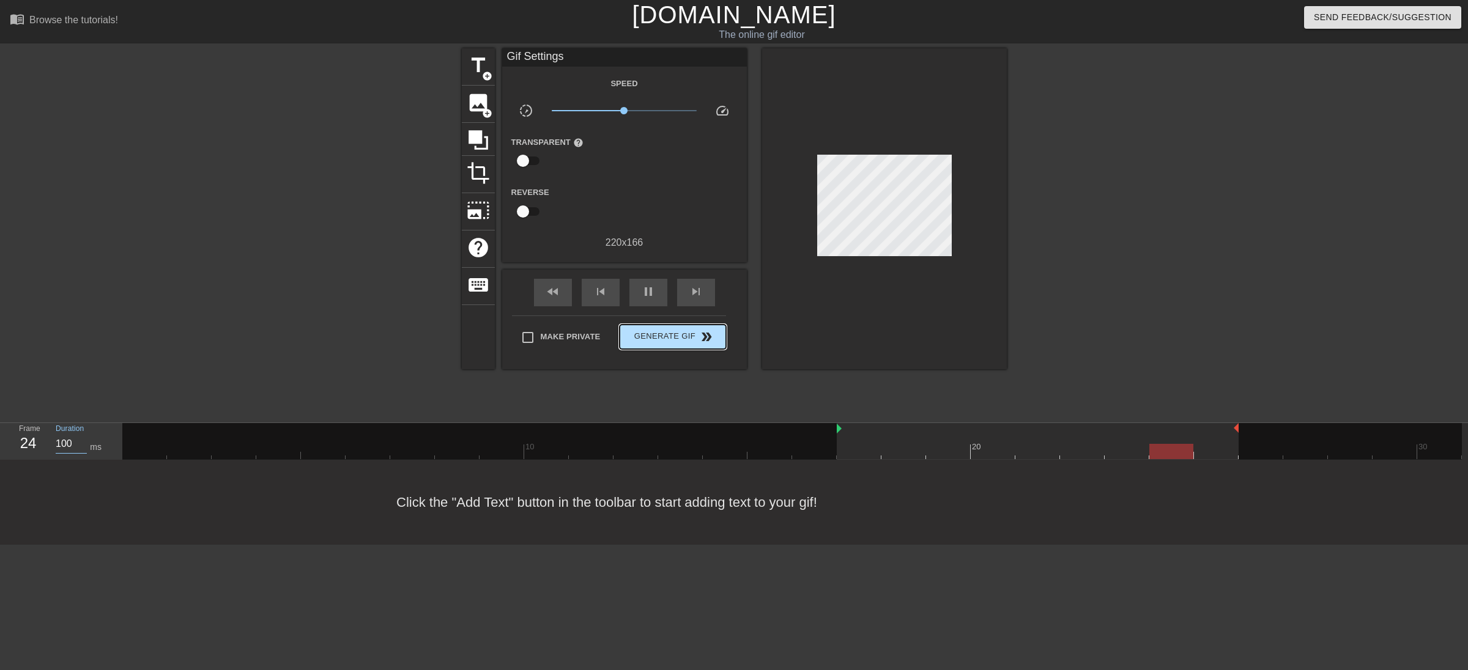
click at [705, 330] on span "double_arrow" at bounding box center [706, 337] width 15 height 15
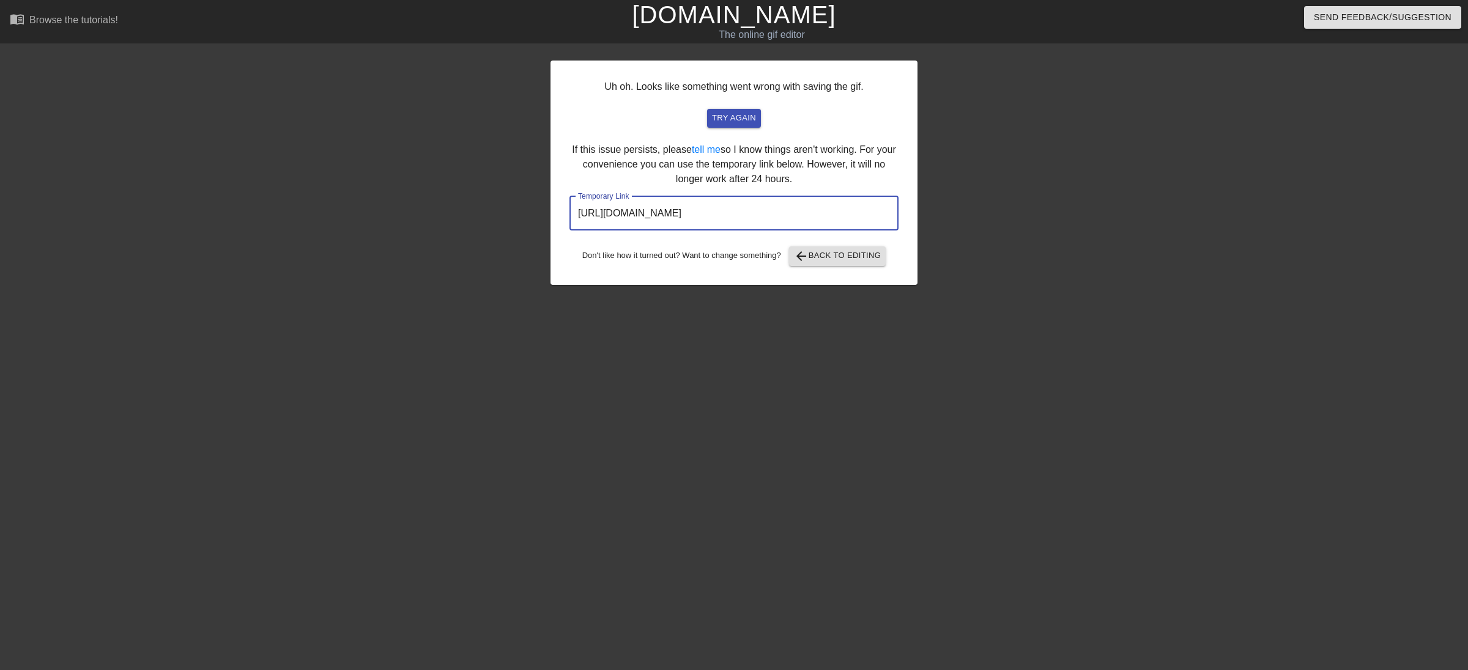
click at [824, 211] on input "[URL][DOMAIN_NAME]" at bounding box center [733, 213] width 329 height 34
click at [848, 251] on span "arrow_back Back to Editing" at bounding box center [837, 256] width 87 height 15
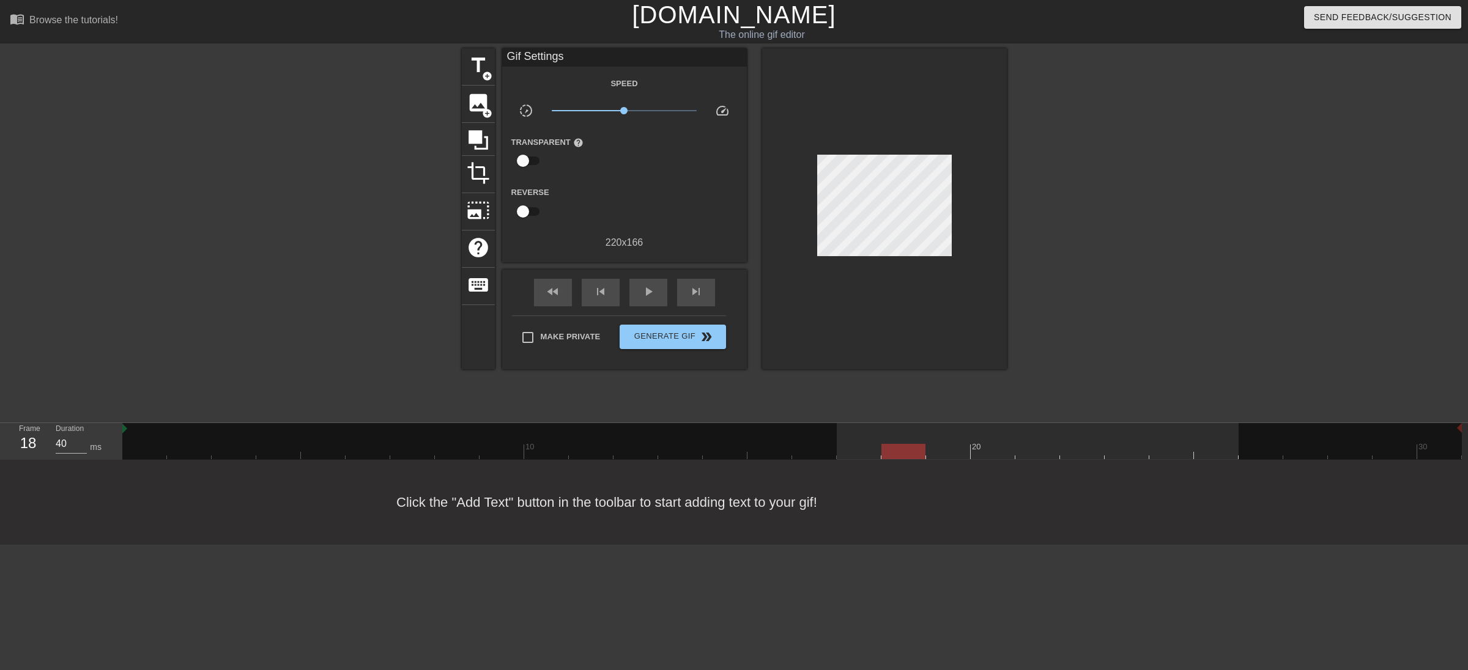
click at [862, 451] on div at bounding box center [791, 451] width 1339 height 15
click at [74, 446] on input "40" at bounding box center [71, 444] width 31 height 20
click at [904, 439] on div at bounding box center [903, 442] width 45 height 15
click at [78, 443] on input "39" at bounding box center [71, 444] width 31 height 20
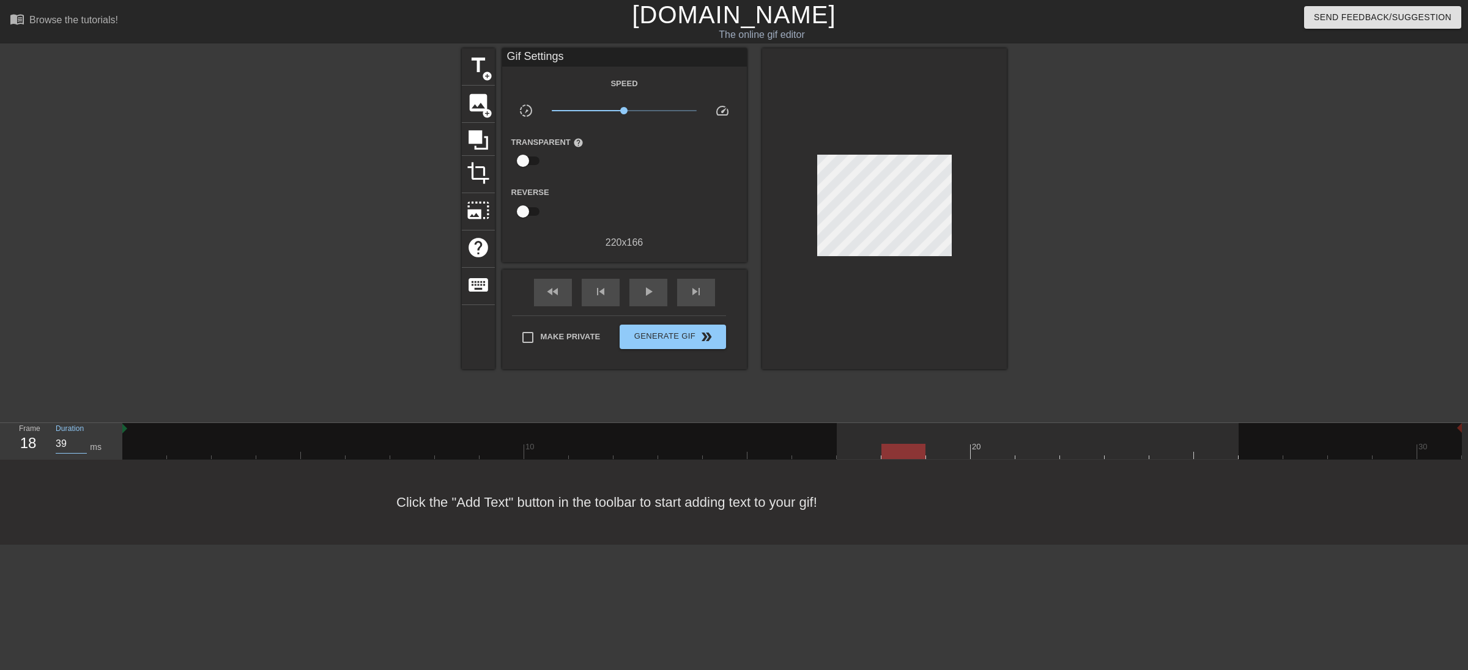
click at [76, 445] on input "39" at bounding box center [71, 444] width 31 height 20
click at [70, 444] on input "39" at bounding box center [71, 444] width 31 height 20
click at [65, 450] on input "30" at bounding box center [71, 444] width 31 height 20
click at [66, 450] on input "30" at bounding box center [71, 444] width 31 height 20
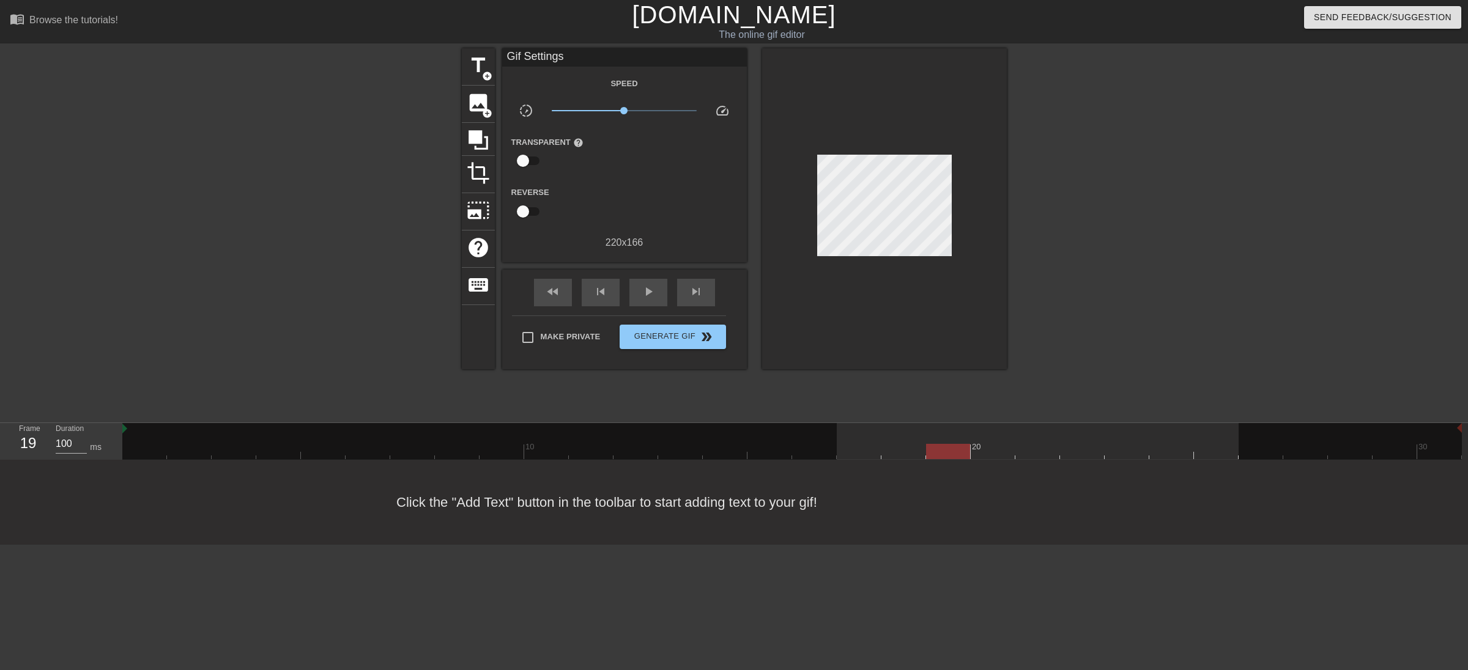
click at [940, 450] on div at bounding box center [791, 451] width 1339 height 15
click at [994, 455] on div at bounding box center [791, 451] width 1339 height 15
click at [62, 447] on input "40" at bounding box center [71, 444] width 31 height 20
paste input "3"
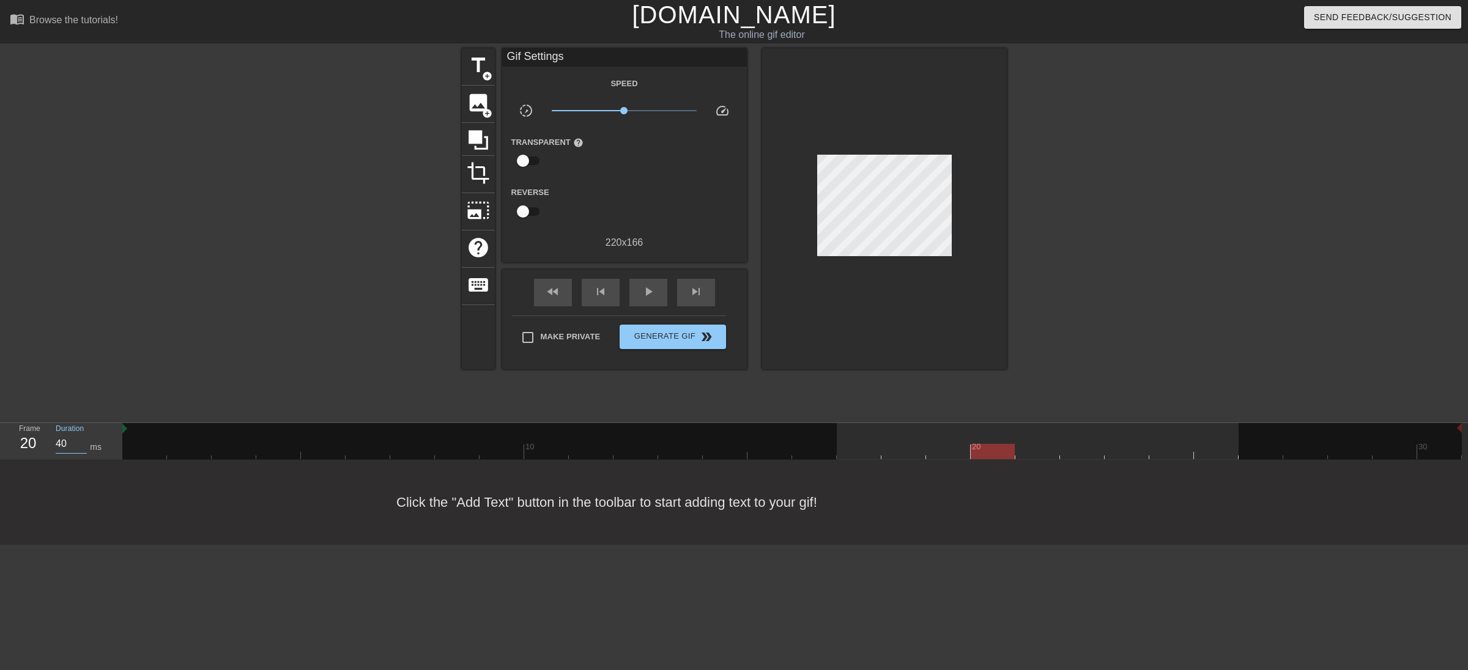
drag, startPoint x: 1029, startPoint y: 456, endPoint x: 374, endPoint y: 459, distance: 655.0
click at [1029, 456] on div at bounding box center [791, 451] width 1339 height 15
click at [63, 451] on input "40" at bounding box center [71, 444] width 31 height 20
paste input "3"
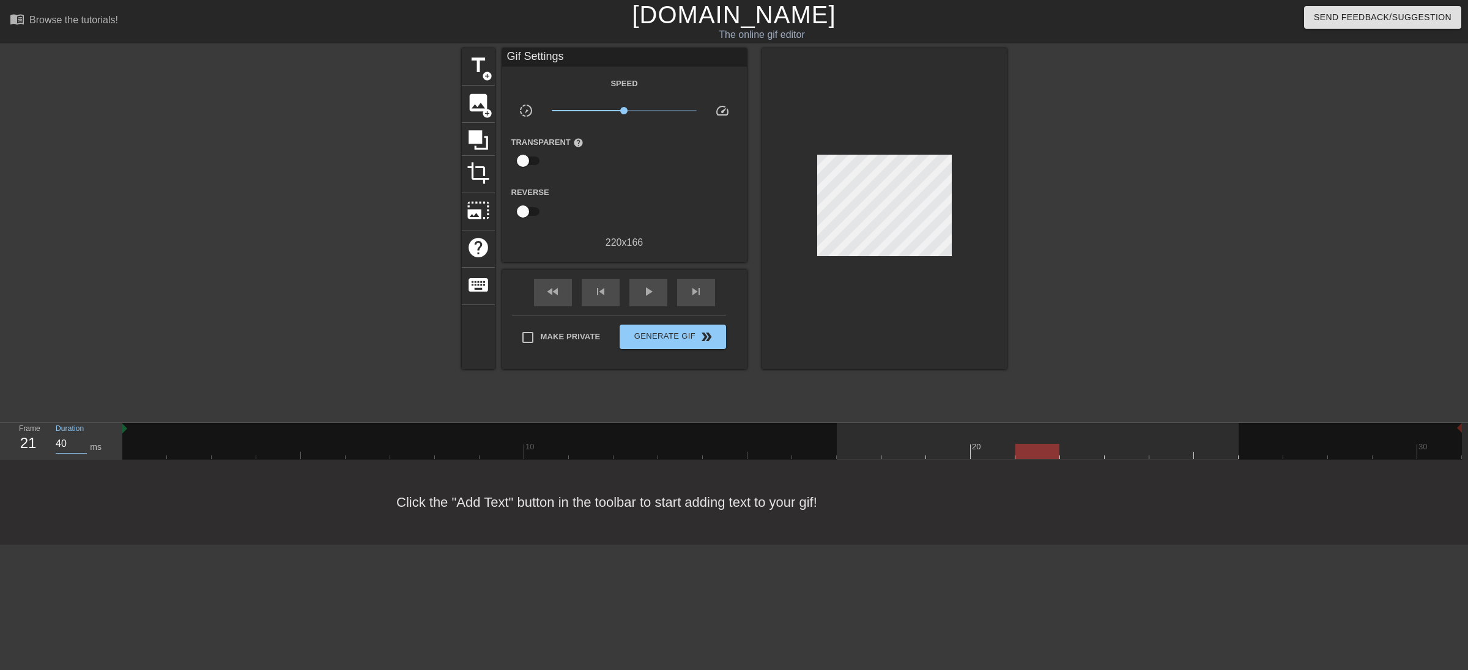
drag, startPoint x: 1086, startPoint y: 456, endPoint x: 663, endPoint y: 451, distance: 423.2
click at [1086, 456] on div at bounding box center [791, 451] width 1339 height 15
click at [64, 445] on input "40" at bounding box center [71, 444] width 31 height 20
paste input "3"
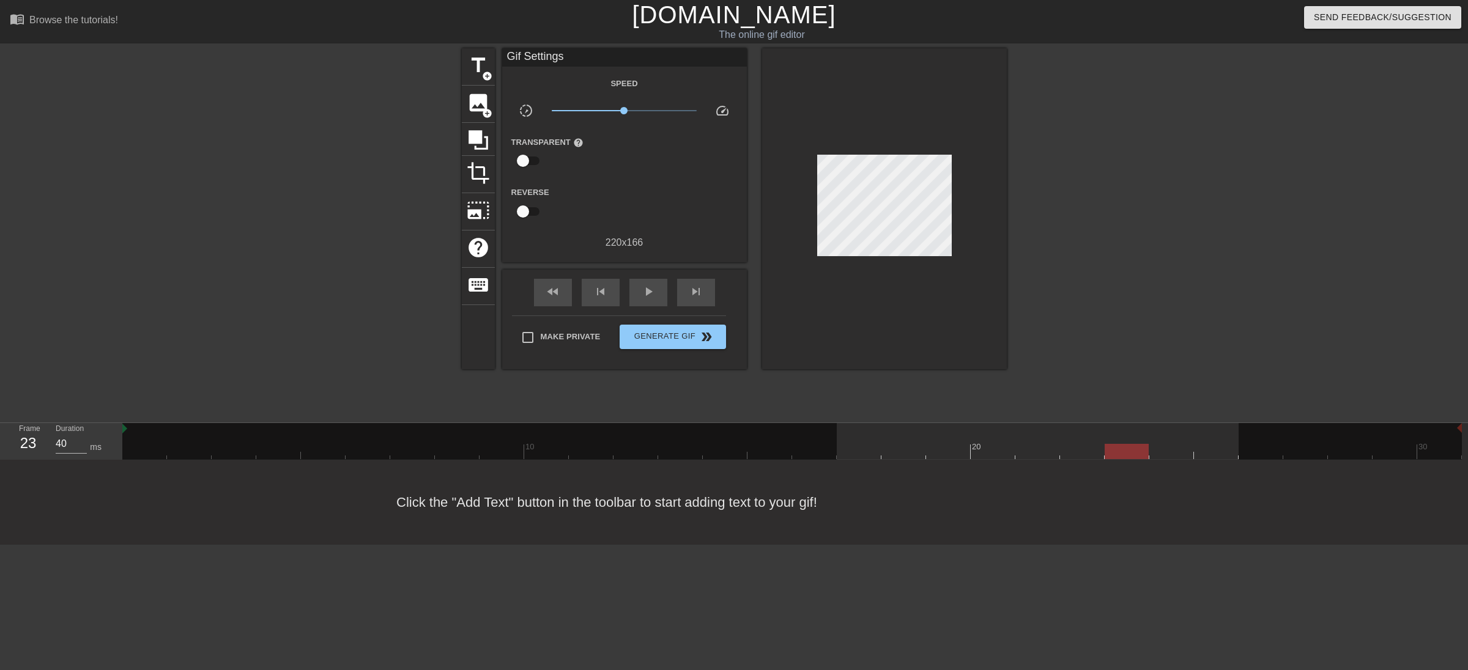
drag, startPoint x: 1134, startPoint y: 456, endPoint x: 422, endPoint y: 455, distance: 711.9
click at [1134, 456] on div at bounding box center [791, 451] width 1339 height 15
click at [74, 448] on input "40" at bounding box center [71, 444] width 31 height 20
paste input "3"
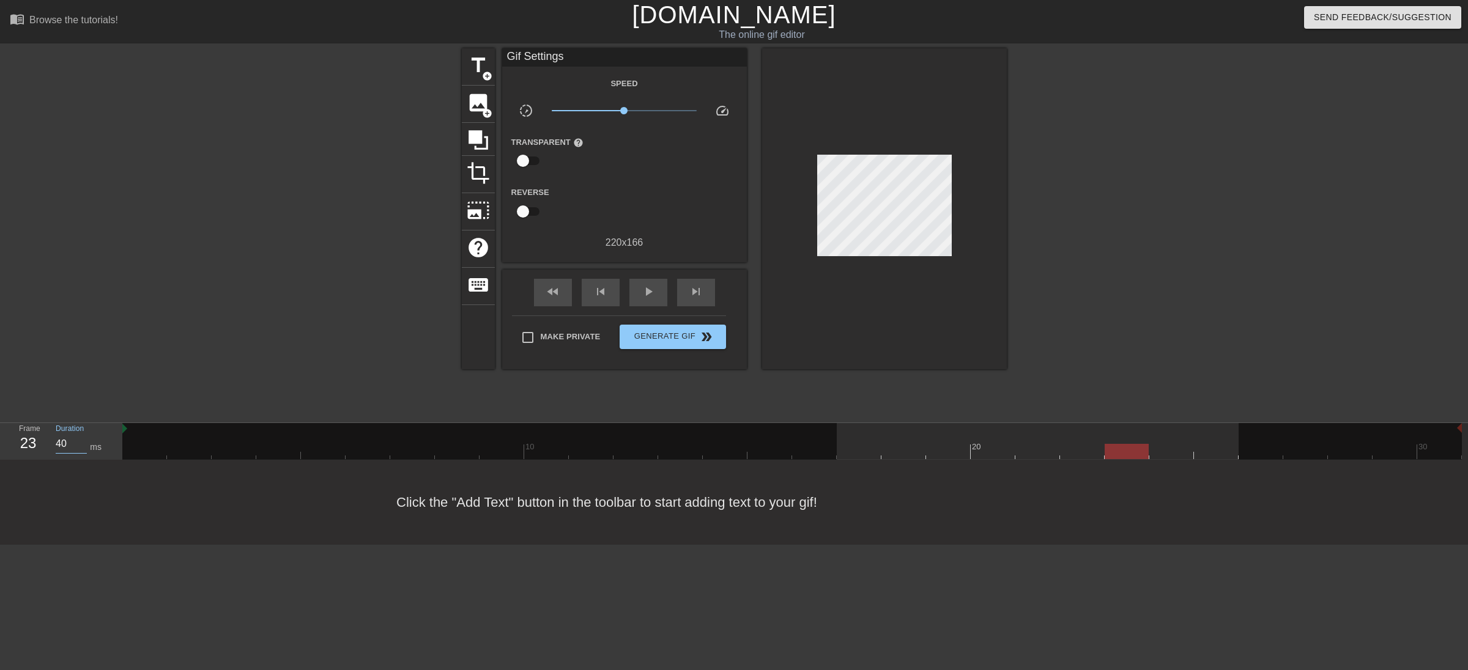
drag, startPoint x: 1164, startPoint y: 454, endPoint x: 1070, endPoint y: 451, distance: 94.2
click at [1164, 454] on div at bounding box center [791, 451] width 1339 height 15
click at [72, 446] on input "40" at bounding box center [71, 444] width 31 height 20
paste input "3"
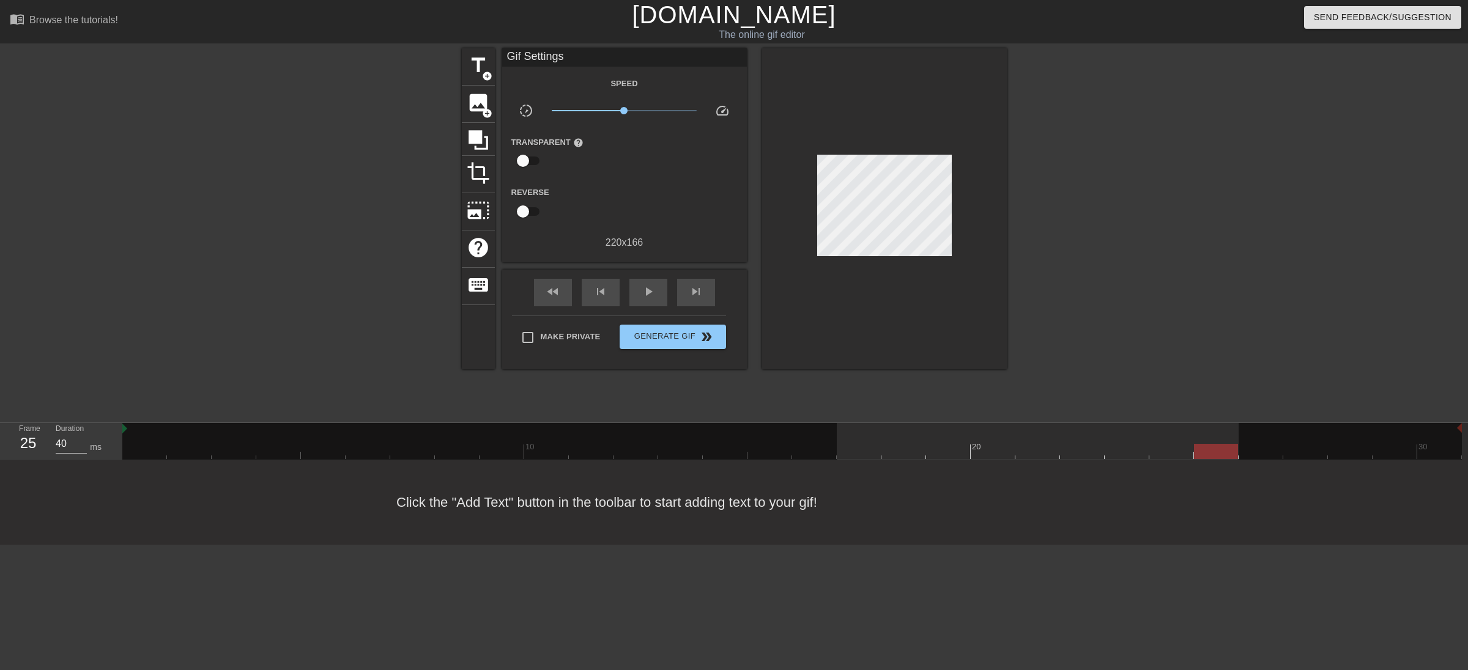
drag, startPoint x: 1208, startPoint y: 456, endPoint x: 1089, endPoint y: 456, distance: 118.6
click at [1207, 456] on div at bounding box center [791, 451] width 1339 height 15
click at [65, 444] on input "40" at bounding box center [71, 444] width 31 height 20
click at [62, 445] on input "40" at bounding box center [71, 444] width 31 height 20
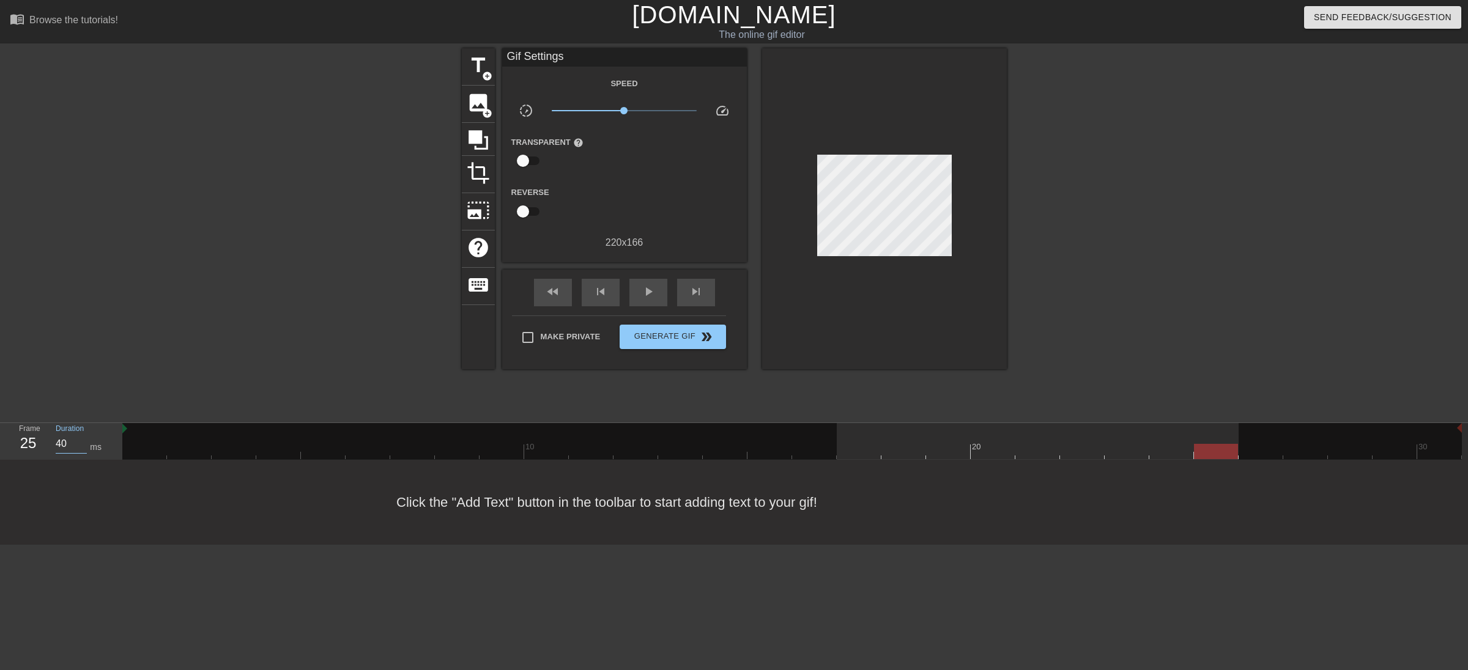
click at [62, 445] on input "40" at bounding box center [71, 444] width 31 height 20
paste input "3"
type input "30"
click at [653, 344] on button "Generate Gif double_arrow" at bounding box center [673, 337] width 106 height 24
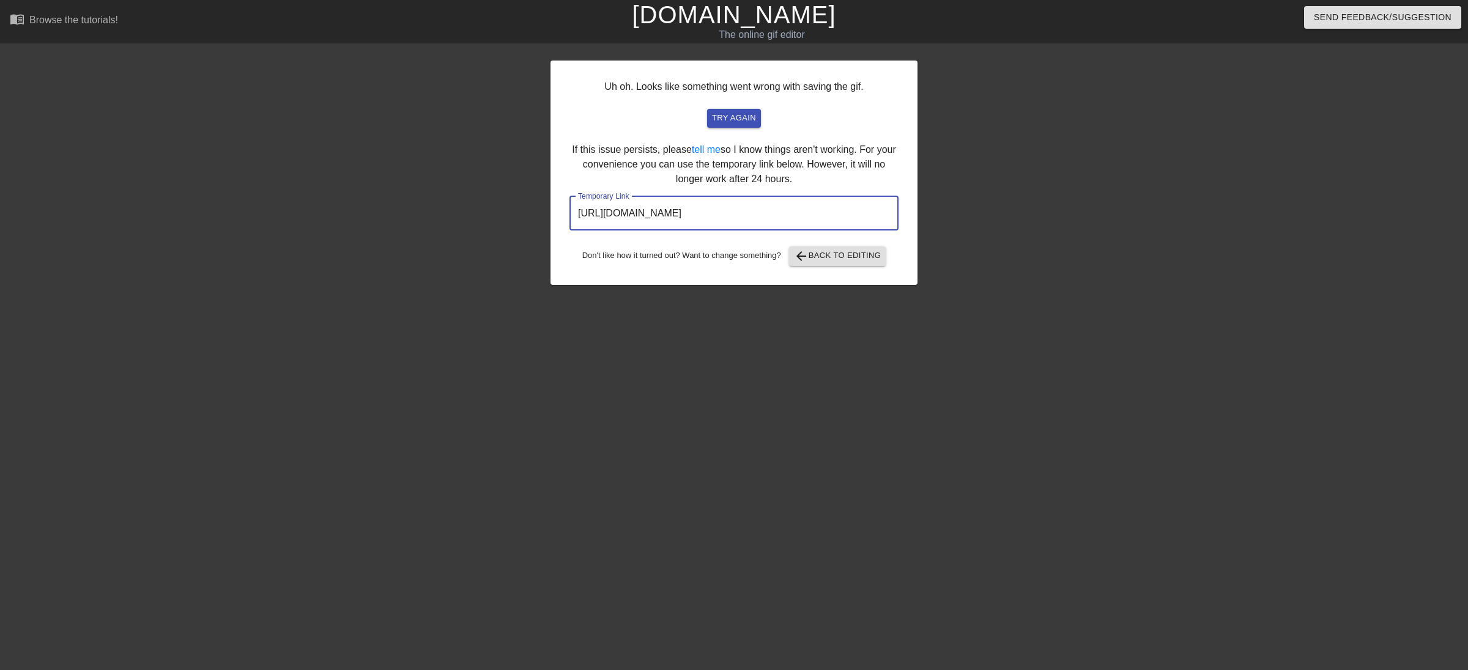
click at [793, 212] on input "[URL][DOMAIN_NAME]" at bounding box center [733, 213] width 329 height 34
click at [794, 212] on input "[URL][DOMAIN_NAME]" at bounding box center [733, 213] width 329 height 34
